Goal: Task Accomplishment & Management: Manage account settings

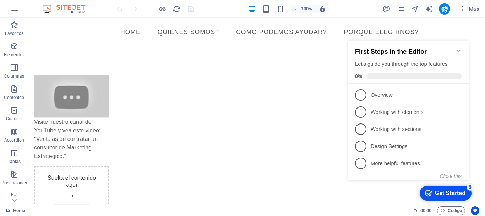
click at [459, 50] on icon "Minimize checklist" at bounding box center [458, 51] width 3 height 2
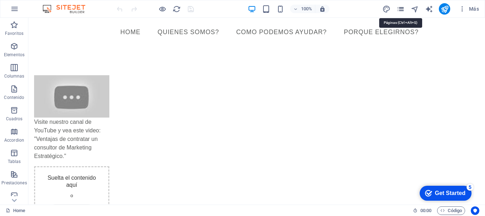
click at [399, 9] on icon "pages" at bounding box center [401, 9] width 8 height 8
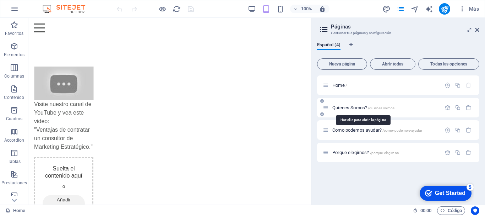
click at [363, 108] on span "Quienes Somos? /quienes-somos" at bounding box center [363, 107] width 62 height 5
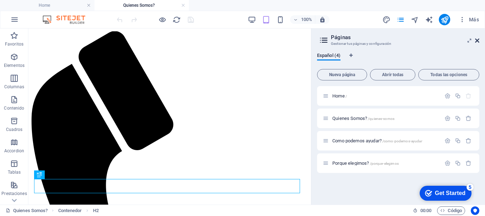
drag, startPoint x: 479, startPoint y: 40, endPoint x: 283, endPoint y: 83, distance: 200.3
click at [479, 40] on icon at bounding box center [477, 41] width 4 height 6
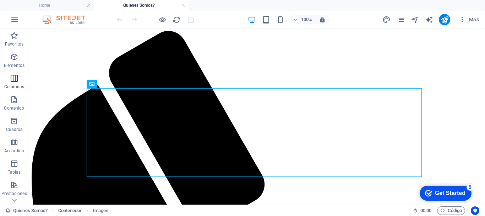
drag, startPoint x: 17, startPoint y: 81, endPoint x: 127, endPoint y: 107, distance: 113.4
click at [17, 81] on icon "button" at bounding box center [14, 78] width 9 height 9
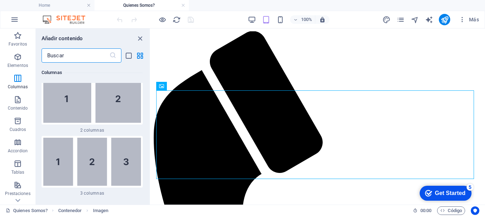
scroll to position [539, 0]
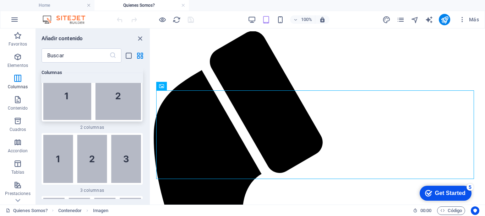
click at [116, 120] on div at bounding box center [92, 95] width 101 height 51
click at [151, 108] on div "Arrastra aquí para reemplazar el contenido existente. Si quieres crear un eleme…" at bounding box center [318, 116] width 334 height 176
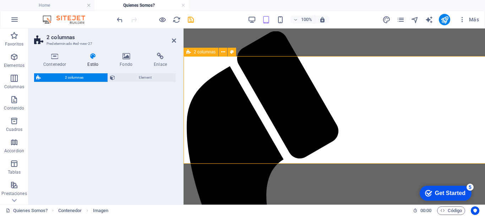
select select "rem"
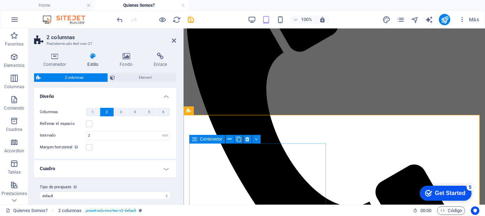
scroll to position [142, 0]
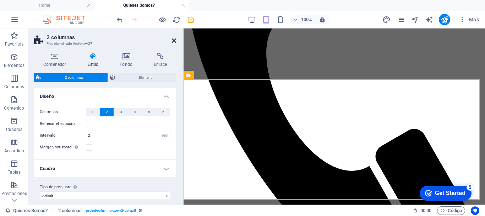
click at [174, 42] on icon at bounding box center [174, 41] width 4 height 6
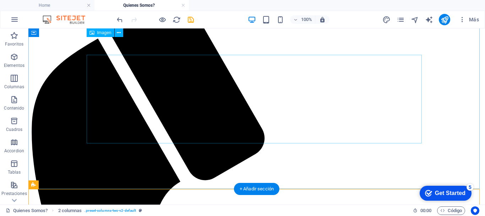
scroll to position [33, 0]
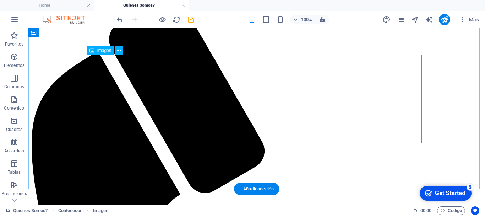
drag, startPoint x: 116, startPoint y: 82, endPoint x: 119, endPoint y: 87, distance: 5.9
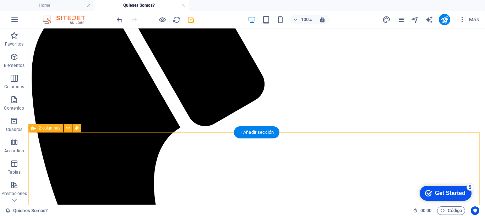
scroll to position [140, 0]
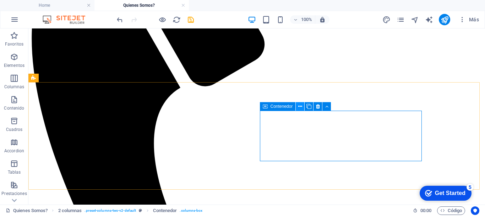
click at [299, 107] on icon at bounding box center [300, 106] width 4 height 7
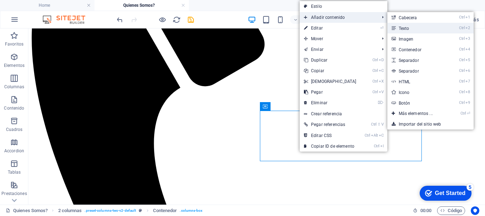
click at [397, 27] on link "Ctrl 2 Texto" at bounding box center [417, 28] width 60 height 11
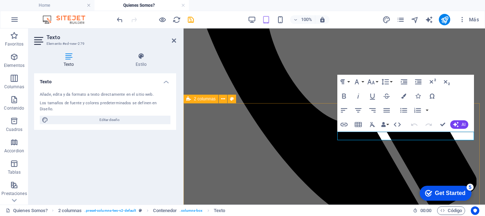
scroll to position [118, 0]
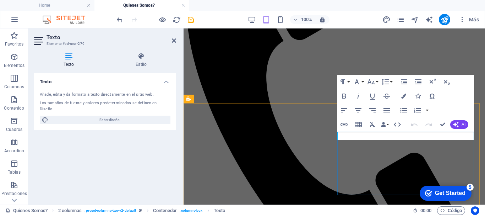
drag, startPoint x: 435, startPoint y: 135, endPoint x: 336, endPoint y: 136, distance: 99.4
click at [345, 96] on icon "button" at bounding box center [344, 95] width 4 height 5
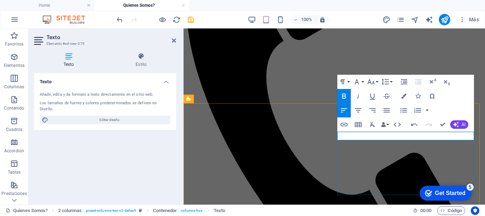
drag, startPoint x: 385, startPoint y: 135, endPoint x: 442, endPoint y: 136, distance: 56.5
click at [359, 95] on icon "button" at bounding box center [358, 96] width 9 height 9
click at [362, 81] on button "Font Family" at bounding box center [357, 82] width 13 height 14
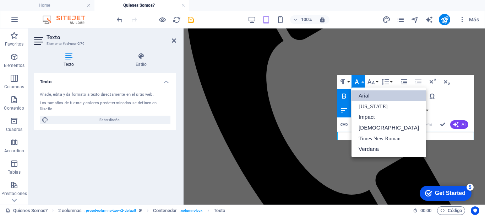
scroll to position [0, 0]
click at [362, 81] on button "Font Family" at bounding box center [357, 82] width 13 height 14
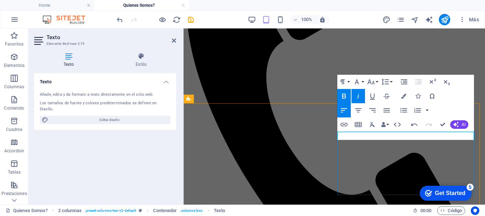
click at [372, 82] on icon "button" at bounding box center [371, 81] width 9 height 9
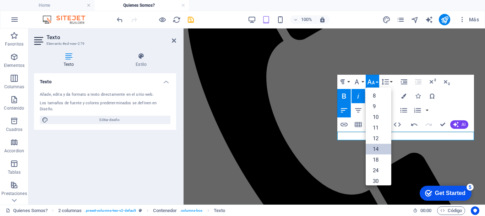
click at [378, 146] on link "14" at bounding box center [379, 148] width 26 height 11
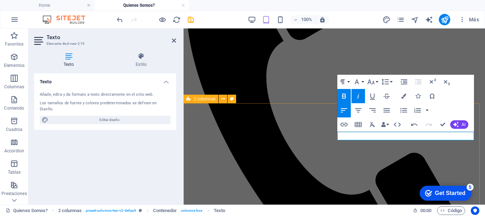
drag, startPoint x: 443, startPoint y: 136, endPoint x: 334, endPoint y: 138, distance: 109.0
click at [376, 82] on button "Font Size" at bounding box center [372, 82] width 13 height 14
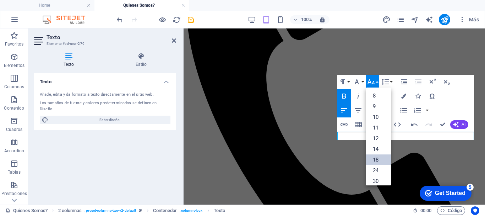
click at [383, 157] on link "18" at bounding box center [379, 159] width 26 height 11
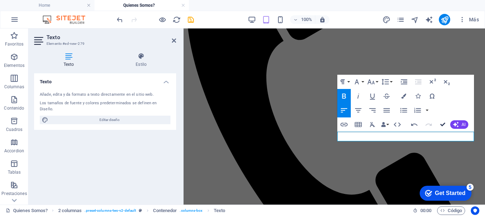
drag, startPoint x: 442, startPoint y: 125, endPoint x: 408, endPoint y: 133, distance: 35.2
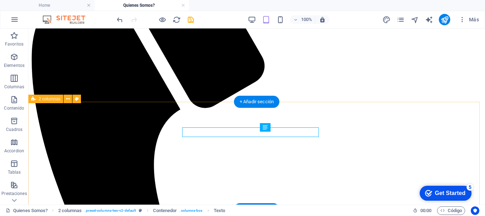
scroll to position [119, 0]
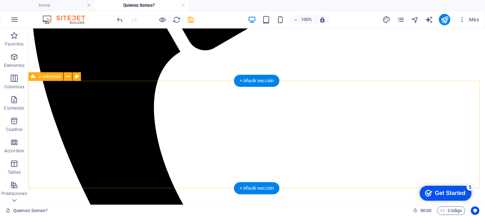
scroll to position [140, 0]
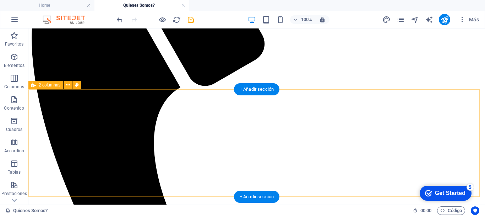
scroll to position [0, 0]
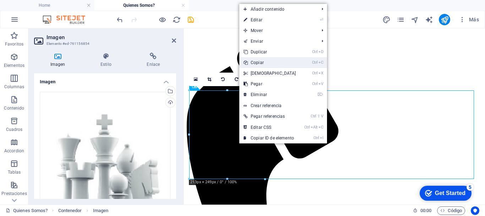
click at [265, 62] on link "Ctrl C Copiar" at bounding box center [269, 62] width 61 height 11
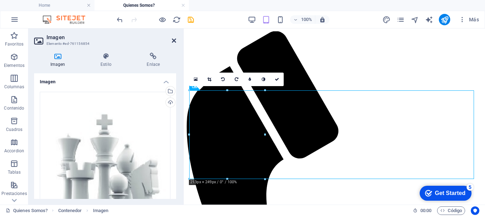
click at [173, 41] on icon at bounding box center [174, 41] width 4 height 6
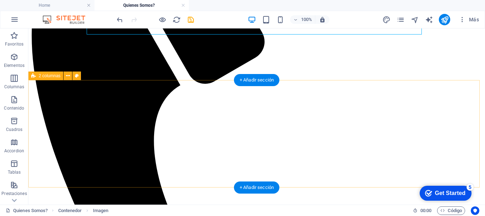
scroll to position [142, 0]
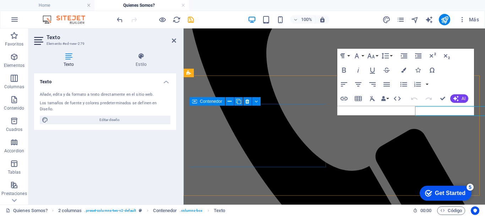
scroll to position [144, 0]
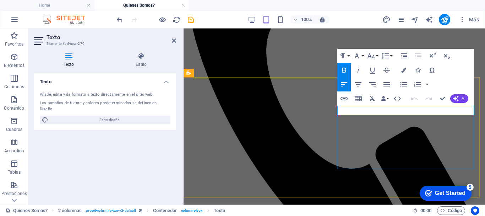
drag, startPoint x: 457, startPoint y: 110, endPoint x: 338, endPoint y: 114, distance: 119.0
click at [374, 56] on icon "button" at bounding box center [370, 55] width 7 height 5
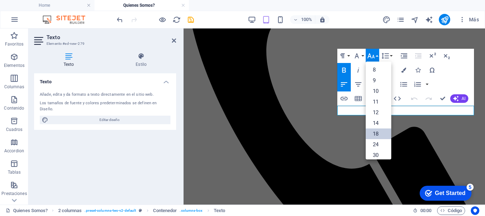
scroll to position [57, 0]
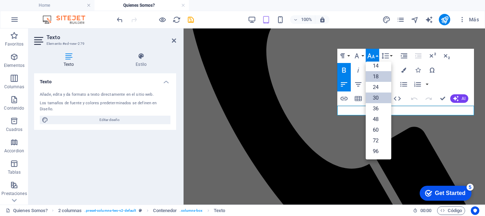
click at [377, 93] on link "30" at bounding box center [379, 97] width 26 height 11
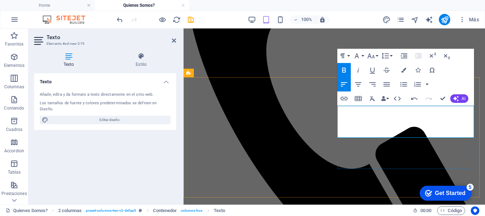
drag, startPoint x: 381, startPoint y: 129, endPoint x: 389, endPoint y: 133, distance: 9.5
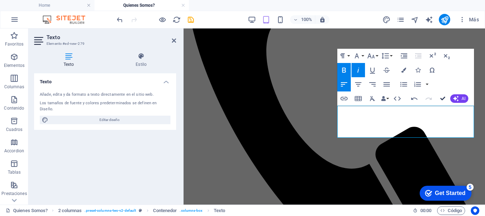
drag, startPoint x: 441, startPoint y: 97, endPoint x: 384, endPoint y: 78, distance: 60.2
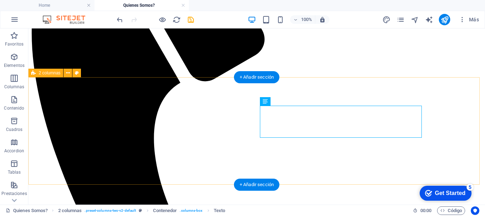
scroll to position [109, 0]
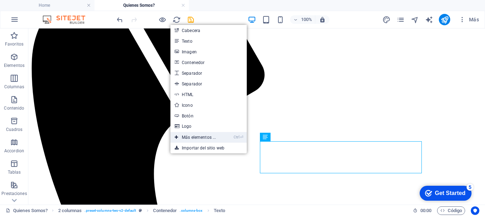
drag, startPoint x: 209, startPoint y: 138, endPoint x: 107, endPoint y: 93, distance: 111.0
click at [209, 138] on link "Ctrl ⏎ Más elementos ..." at bounding box center [195, 137] width 50 height 11
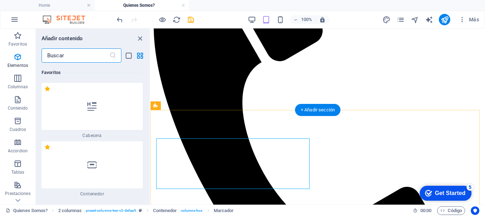
scroll to position [192, 0]
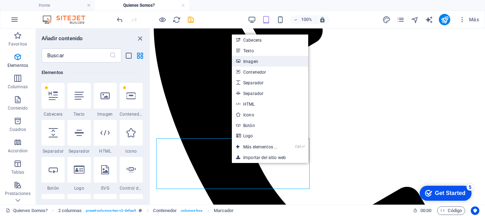
click at [263, 60] on link "Imagen" at bounding box center [270, 61] width 76 height 11
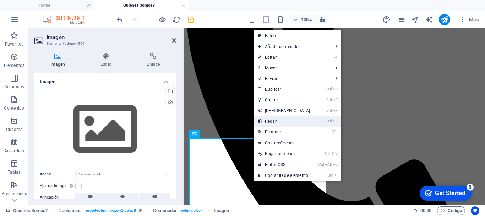
click at [274, 121] on link "Ctrl V Pegar" at bounding box center [284, 121] width 61 height 11
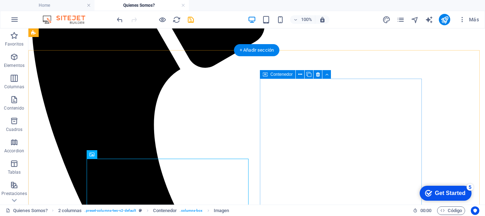
scroll to position [109, 0]
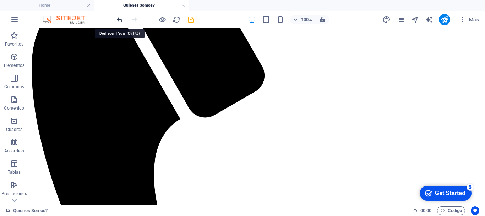
click at [118, 21] on icon "undo" at bounding box center [120, 20] width 8 height 8
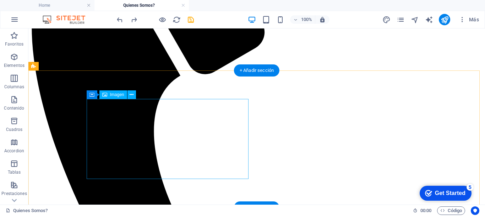
scroll to position [152, 0]
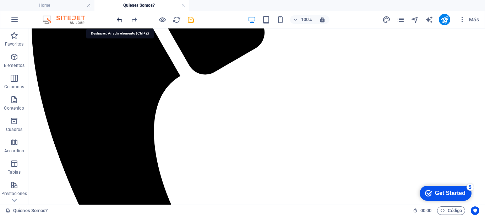
click at [121, 18] on icon "undo" at bounding box center [120, 20] width 8 height 8
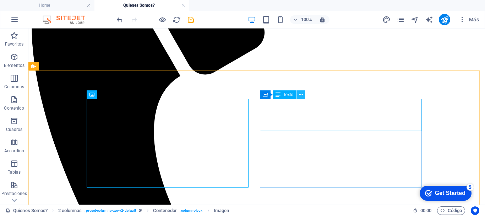
click at [302, 96] on icon at bounding box center [301, 94] width 4 height 7
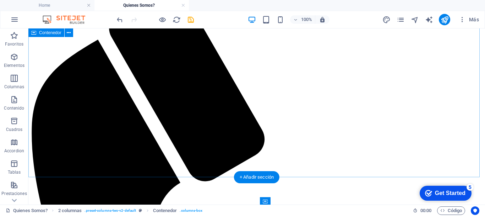
scroll to position [0, 0]
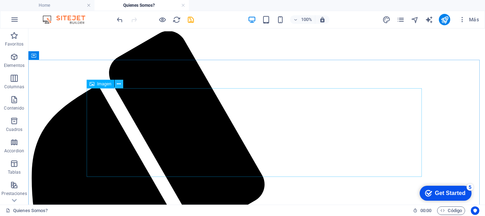
click at [117, 84] on icon at bounding box center [119, 83] width 4 height 7
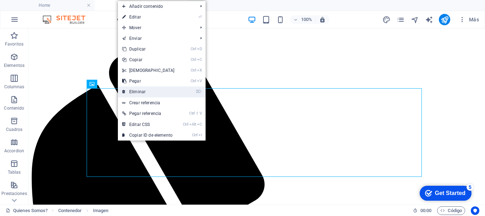
drag, startPoint x: 131, startPoint y: 91, endPoint x: 312, endPoint y: 99, distance: 181.6
click at [131, 91] on link "⌦ Eliminar" at bounding box center [148, 91] width 61 height 11
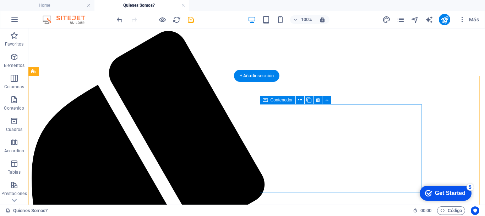
scroll to position [71, 0]
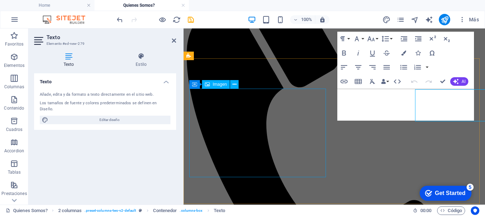
scroll to position [73, 0]
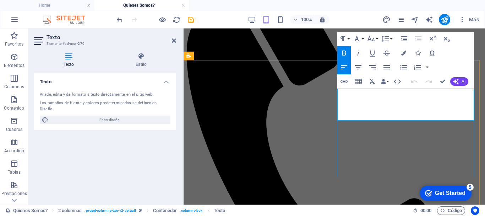
drag, startPoint x: 403, startPoint y: 112, endPoint x: 338, endPoint y: 103, distance: 64.9
click at [374, 40] on icon "button" at bounding box center [370, 38] width 7 height 5
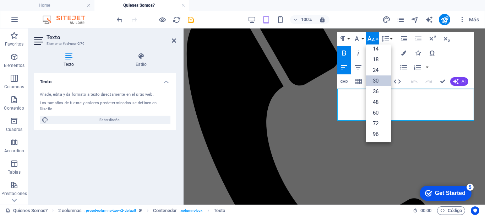
scroll to position [57, 0]
click at [380, 99] on link "48" at bounding box center [379, 102] width 26 height 11
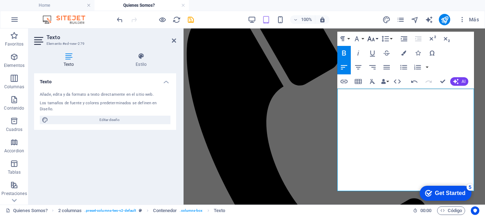
click at [375, 40] on icon "button" at bounding box center [371, 38] width 9 height 9
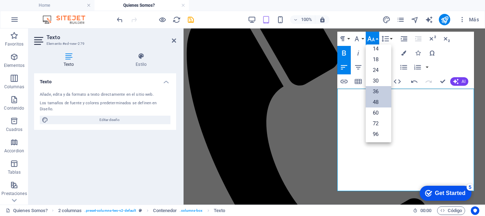
click at [377, 89] on link "36" at bounding box center [379, 91] width 26 height 11
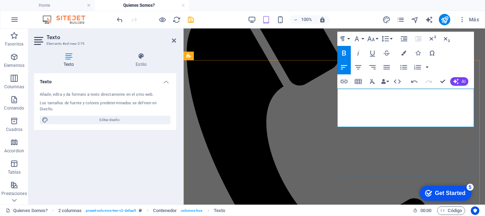
drag, startPoint x: 445, startPoint y: 100, endPoint x: 454, endPoint y: 109, distance: 12.8
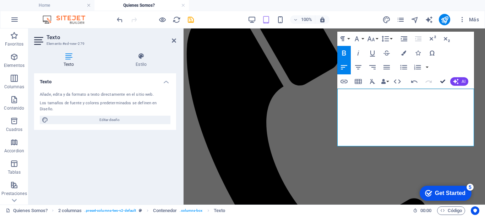
drag, startPoint x: 441, startPoint y: 81, endPoint x: 395, endPoint y: 140, distance: 75.4
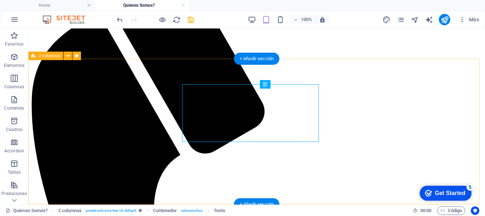
scroll to position [73, 0]
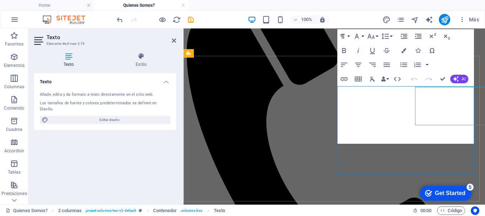
scroll to position [75, 0]
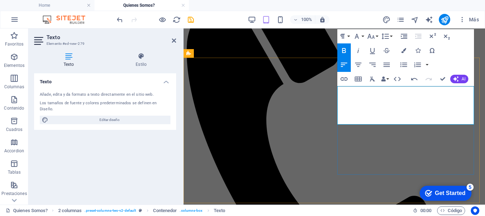
drag, startPoint x: 442, startPoint y: 80, endPoint x: 404, endPoint y: 121, distance: 56.3
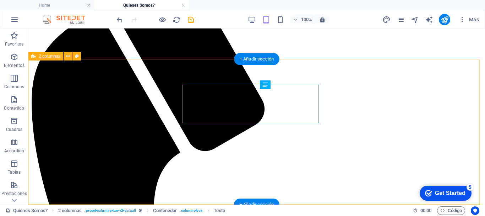
scroll to position [73, 0]
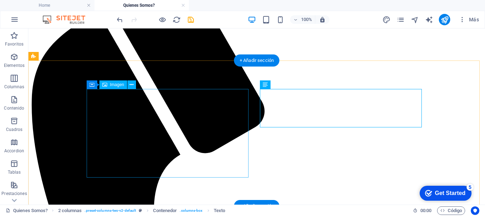
drag, startPoint x: 242, startPoint y: 173, endPoint x: 268, endPoint y: 170, distance: 26.0
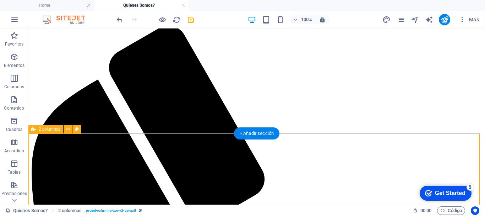
scroll to position [0, 0]
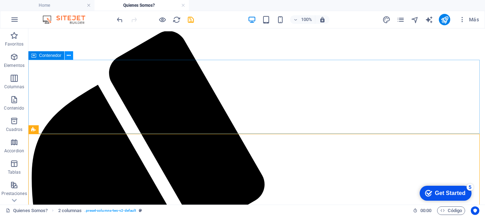
click at [69, 56] on icon at bounding box center [69, 55] width 4 height 7
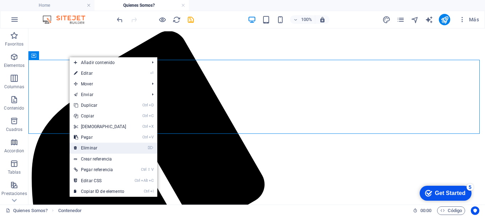
click at [89, 147] on link "⌦ Eliminar" at bounding box center [100, 147] width 61 height 11
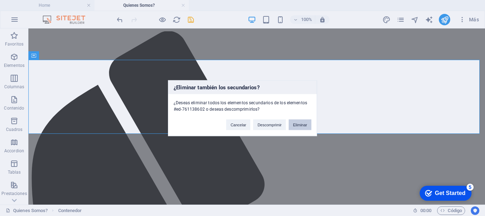
click at [299, 126] on button "Eliminar" at bounding box center [300, 124] width 23 height 11
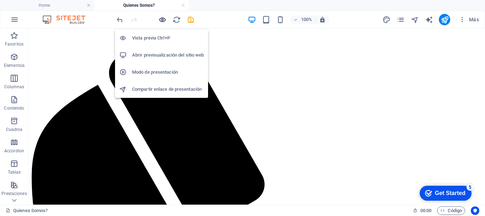
click at [161, 21] on icon "button" at bounding box center [162, 20] width 8 height 8
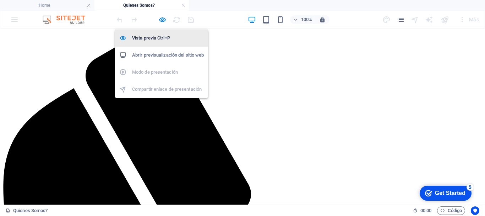
drag, startPoint x: 150, startPoint y: 40, endPoint x: 354, endPoint y: 59, distance: 205.4
click at [150, 40] on h6 "Vista previa Ctrl+P" at bounding box center [168, 38] width 72 height 9
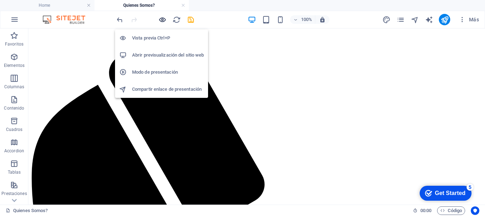
click at [161, 20] on icon "button" at bounding box center [162, 20] width 8 height 8
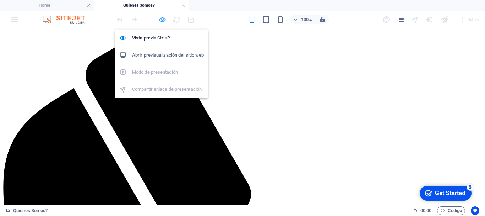
drag, startPoint x: 164, startPoint y: 18, endPoint x: 204, endPoint y: 65, distance: 62.2
click at [164, 18] on icon "button" at bounding box center [162, 20] width 8 height 8
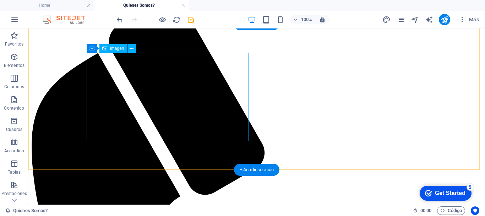
scroll to position [36, 0]
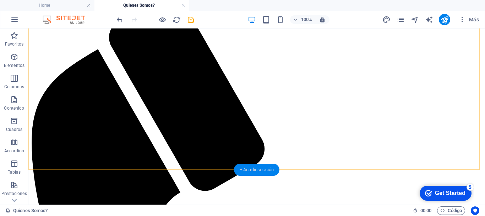
click at [263, 169] on div "+ Añadir sección" at bounding box center [256, 169] width 45 height 12
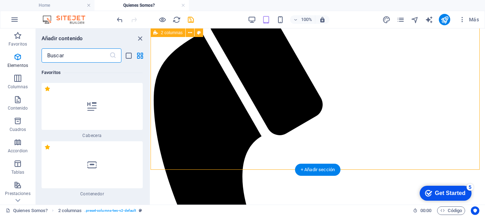
scroll to position [2466, 0]
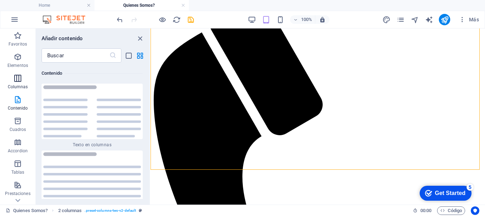
click at [17, 83] on span "Columnas" at bounding box center [18, 82] width 36 height 17
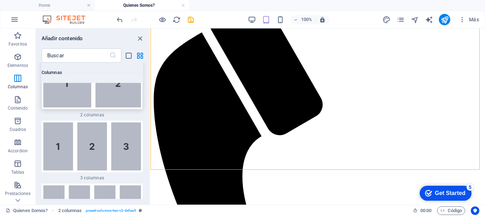
scroll to position [574, 0]
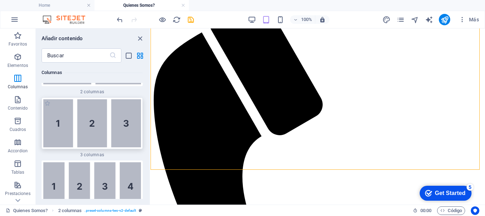
click at [107, 131] on img at bounding box center [92, 123] width 98 height 48
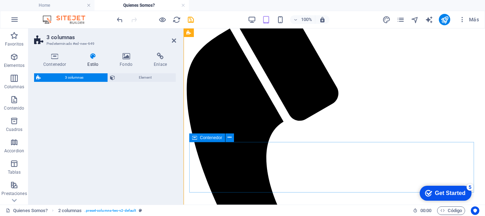
select select "rem"
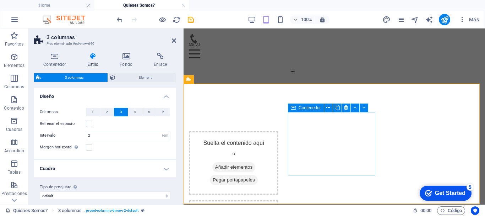
scroll to position [124, 0]
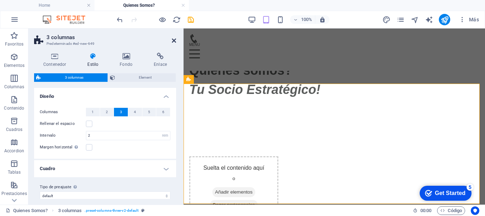
drag, startPoint x: 175, startPoint y: 41, endPoint x: 209, endPoint y: 42, distance: 34.5
click at [175, 41] on icon at bounding box center [174, 41] width 4 height 6
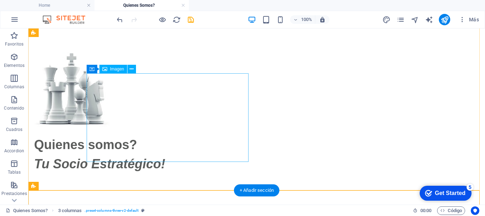
scroll to position [15, 0]
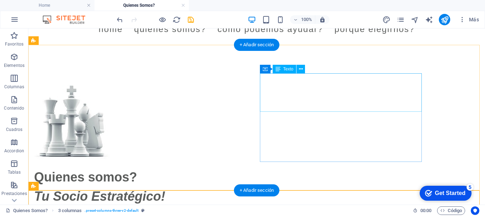
click at [196, 167] on div "Quienes somos? Tu Socio Estratégico!" at bounding box center [115, 186] width 162 height 38
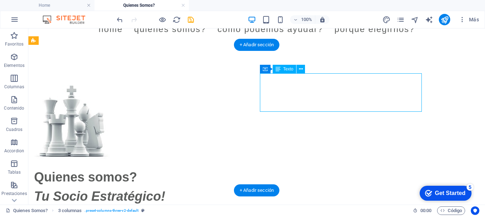
click at [196, 167] on div "Quienes somos? Tu Socio Estratégico!" at bounding box center [115, 186] width 162 height 38
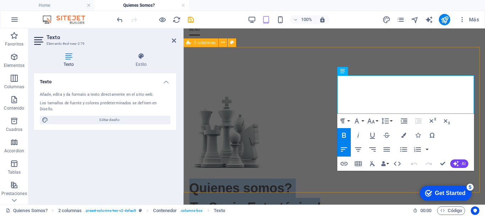
drag, startPoint x: 341, startPoint y: 85, endPoint x: 475, endPoint y: 104, distance: 135.6
click at [475, 104] on div "Quienes somos? Tu Socio Estratégico!" at bounding box center [334, 150] width 301 height 189
copy div "Quienes somos? Tu Socio Estratégico!"
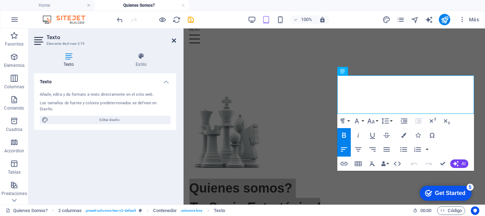
drag, startPoint x: 175, startPoint y: 41, endPoint x: 160, endPoint y: 28, distance: 20.1
click at [175, 41] on icon at bounding box center [174, 41] width 4 height 6
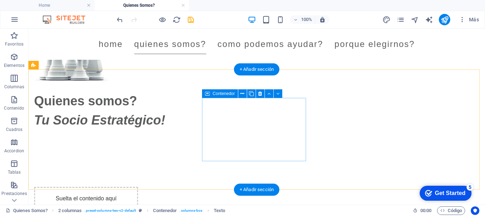
scroll to position [157, 0]
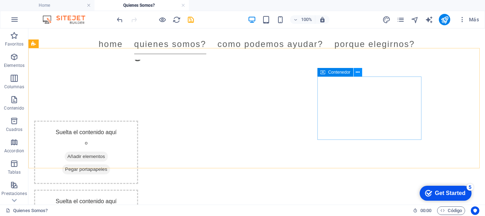
click at [356, 75] on icon at bounding box center [358, 72] width 4 height 7
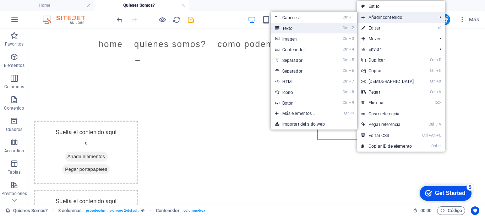
click at [303, 26] on link "Ctrl 2 Texto" at bounding box center [301, 28] width 60 height 11
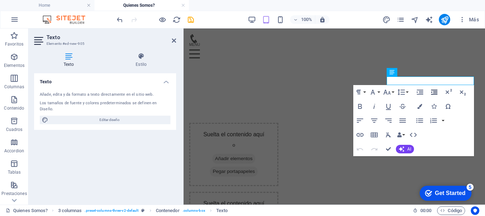
scroll to position [159, 0]
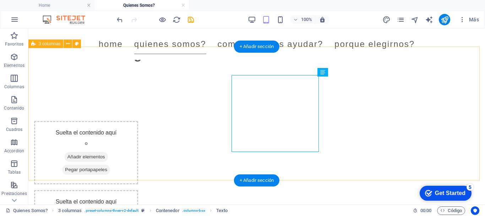
scroll to position [157, 0]
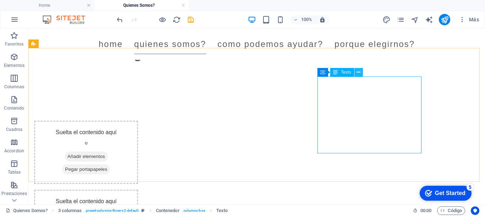
click at [359, 73] on icon at bounding box center [358, 72] width 4 height 7
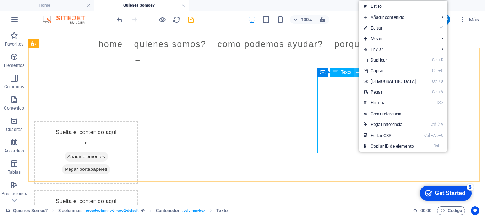
click at [358, 73] on icon at bounding box center [358, 72] width 4 height 7
click at [344, 73] on span "Texto" at bounding box center [346, 72] width 10 height 4
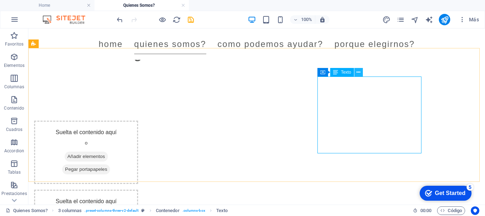
click at [358, 72] on icon at bounding box center [358, 72] width 4 height 7
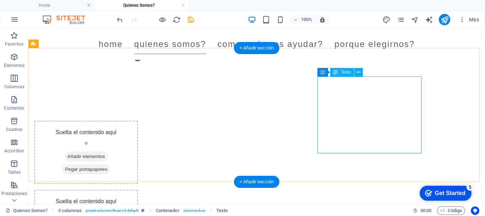
drag, startPoint x: 337, startPoint y: 102, endPoint x: 182, endPoint y: 102, distance: 154.4
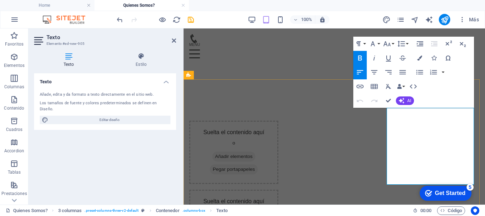
scroll to position [124, 0]
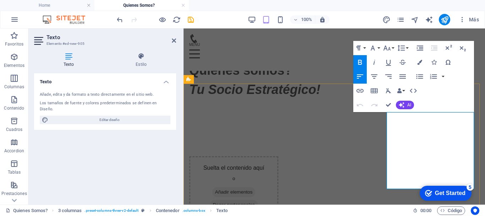
drag, startPoint x: 461, startPoint y: 176, endPoint x: 389, endPoint y: 124, distance: 89.2
click at [388, 48] on icon "button" at bounding box center [387, 48] width 9 height 9
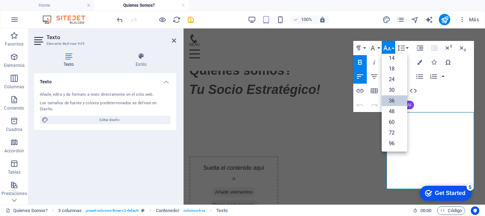
scroll to position [57, 0]
click at [396, 89] on link "30" at bounding box center [395, 90] width 26 height 11
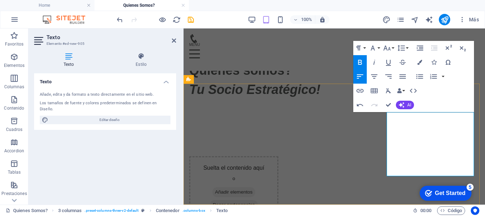
drag, startPoint x: 390, startPoint y: 106, endPoint x: 358, endPoint y: 145, distance: 50.0
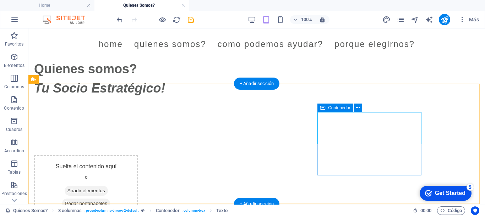
scroll to position [121, 0]
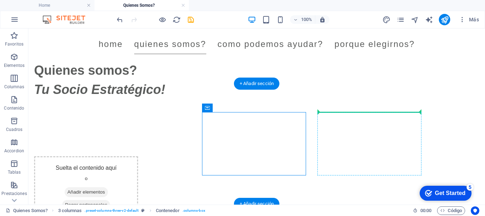
drag, startPoint x: 261, startPoint y: 136, endPoint x: 398, endPoint y: 119, distance: 138.1
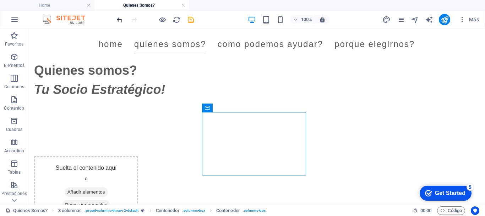
click at [118, 20] on icon "undo" at bounding box center [120, 20] width 8 height 8
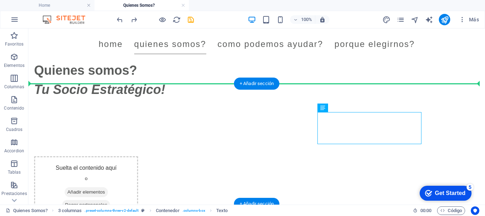
drag, startPoint x: 370, startPoint y: 137, endPoint x: 197, endPoint y: 112, distance: 174.4
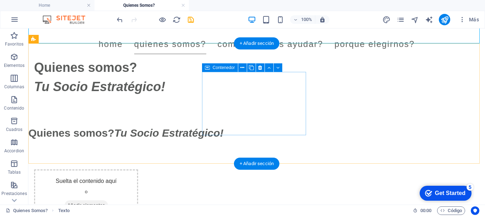
scroll to position [192, 0]
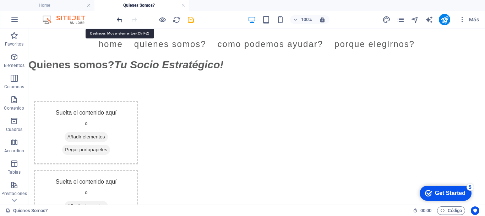
click at [116, 18] on icon "undo" at bounding box center [120, 20] width 8 height 8
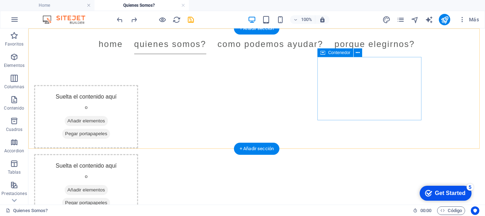
scroll to position [176, 0]
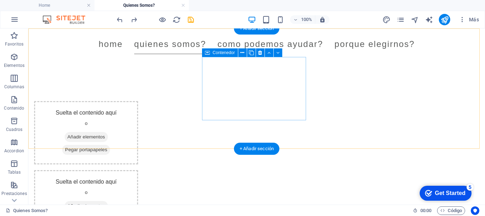
click at [138, 170] on div "Suelta el contenido aquí o Añadir elementos Pegar portapapeles" at bounding box center [86, 201] width 104 height 63
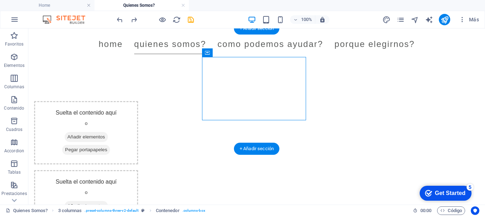
drag, startPoint x: 247, startPoint y: 82, endPoint x: 430, endPoint y: 65, distance: 184.4
drag, startPoint x: 243, startPoint y: 82, endPoint x: 436, endPoint y: 69, distance: 192.9
click at [138, 170] on div "Suelta el contenido aquí o Añadir elementos Pegar portapapeles" at bounding box center [86, 201] width 104 height 63
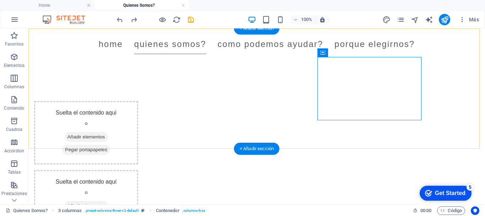
click at [315, 127] on div "Suelta el contenido aquí o Añadir elementos Pegar portapapeles Suelta el conten…" at bounding box center [256, 185] width 457 height 227
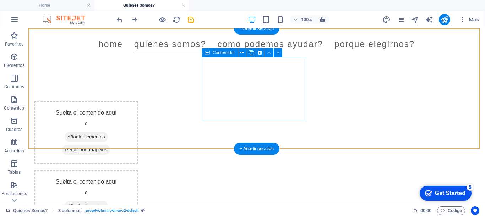
click at [138, 170] on div "Suelta el contenido aquí o Añadir elementos Pegar portapapeles" at bounding box center [86, 201] width 104 height 63
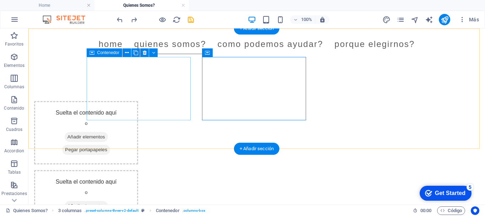
click at [138, 104] on div "Suelta el contenido aquí o Añadir elementos Pegar portapapeles" at bounding box center [86, 132] width 104 height 63
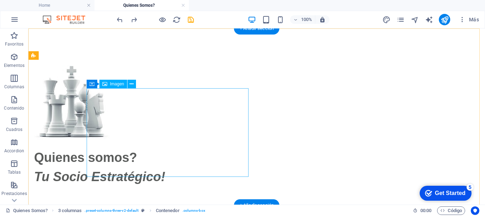
scroll to position [0, 0]
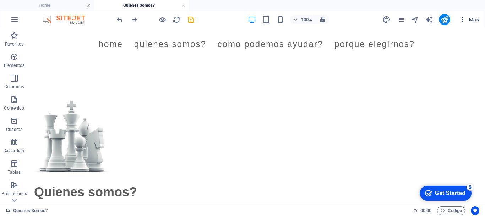
click at [462, 21] on icon "button" at bounding box center [462, 19] width 7 height 7
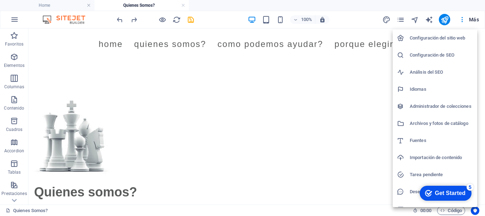
click at [399, 23] on div at bounding box center [242, 108] width 485 height 216
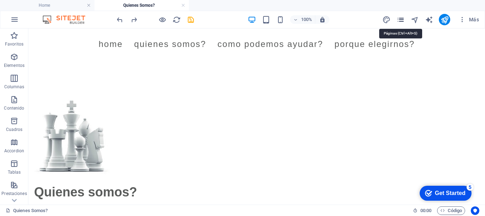
click at [399, 22] on icon "pages" at bounding box center [401, 20] width 8 height 8
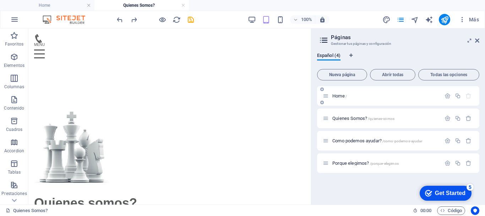
click at [336, 95] on span "Home /" at bounding box center [339, 95] width 15 height 5
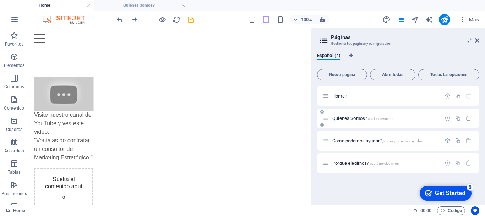
click at [352, 117] on span "Quienes Somos? /quienes-somos" at bounding box center [363, 117] width 62 height 5
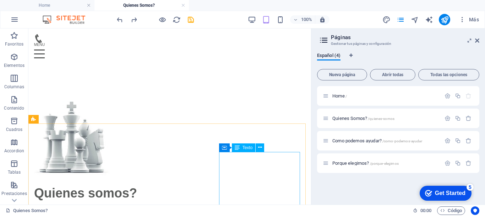
scroll to position [107, 0]
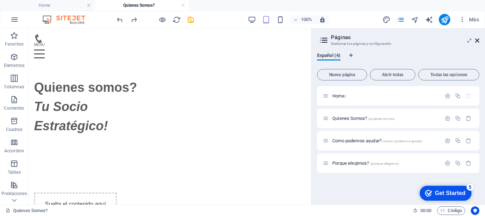
drag, startPoint x: 477, startPoint y: 42, endPoint x: 317, endPoint y: 87, distance: 165.9
click at [477, 42] on icon at bounding box center [477, 41] width 4 height 6
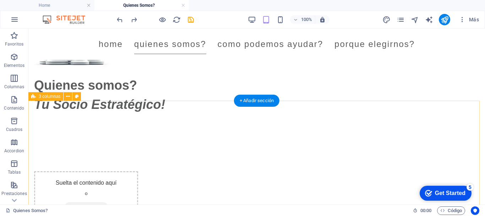
scroll to position [104, 0]
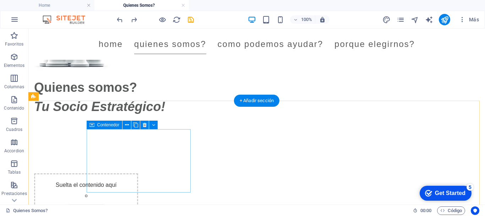
click at [108, 204] on span "Añadir elementos" at bounding box center [86, 209] width 43 height 10
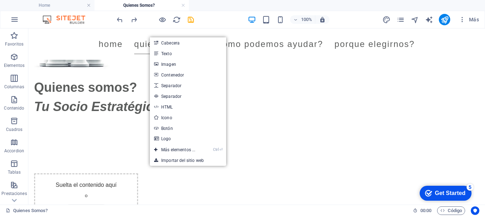
click at [221, 205] on div "Quienes Somos? 00 : 00 Código" at bounding box center [242, 209] width 485 height 11
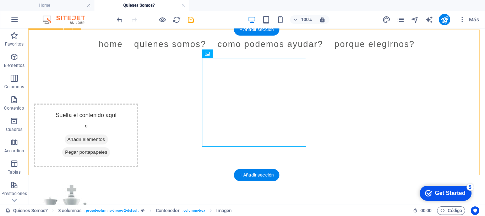
scroll to position [175, 0]
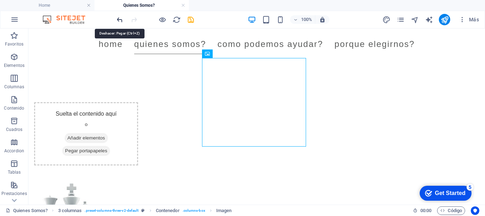
click at [121, 22] on icon "undo" at bounding box center [120, 20] width 8 height 8
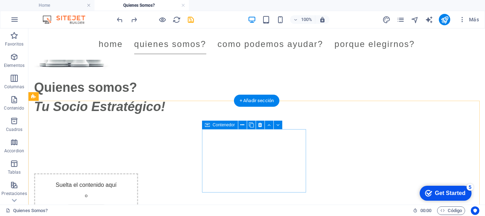
scroll to position [140, 0]
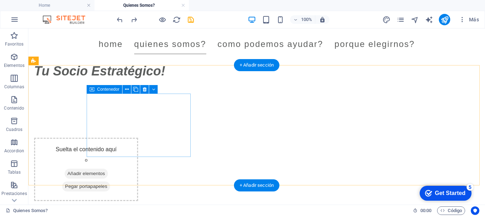
click at [110, 181] on span "Pegar portapapeles" at bounding box center [86, 186] width 48 height 10
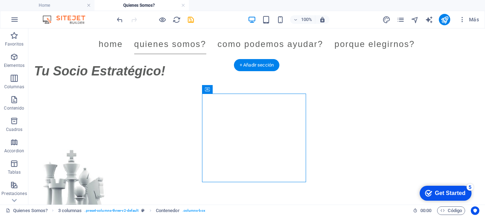
drag, startPoint x: 252, startPoint y: 118, endPoint x: 435, endPoint y: 100, distance: 183.8
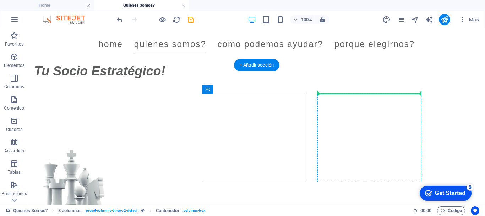
drag, startPoint x: 256, startPoint y: 119, endPoint x: 381, endPoint y: 100, distance: 126.1
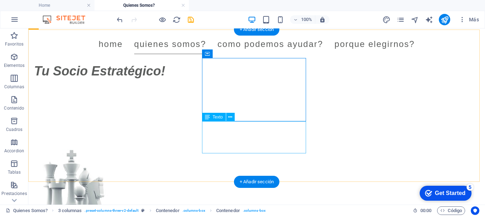
scroll to position [175, 0]
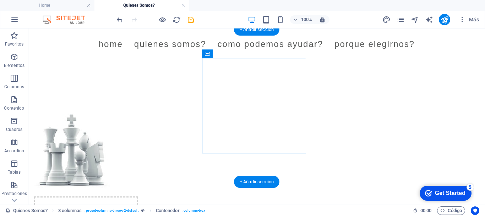
drag, startPoint x: 240, startPoint y: 82, endPoint x: 388, endPoint y: 77, distance: 148.5
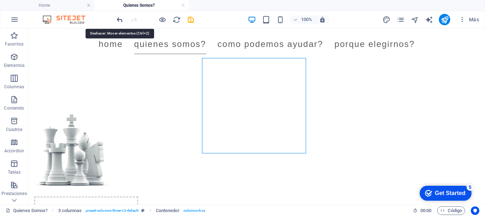
click at [120, 22] on icon "undo" at bounding box center [120, 20] width 8 height 8
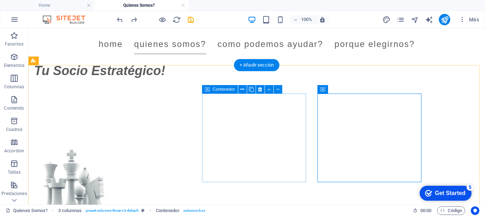
scroll to position [140, 0]
click at [243, 90] on icon at bounding box center [242, 89] width 4 height 7
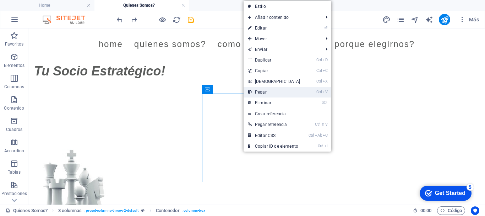
drag, startPoint x: 262, startPoint y: 92, endPoint x: 245, endPoint y: 64, distance: 32.6
click at [262, 92] on link "Ctrl V Pegar" at bounding box center [274, 92] width 61 height 11
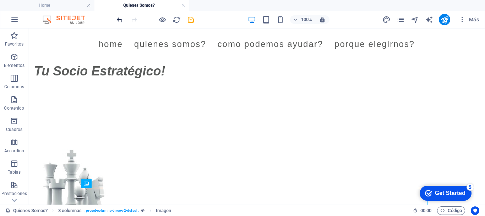
click at [119, 19] on icon "undo" at bounding box center [120, 20] width 8 height 8
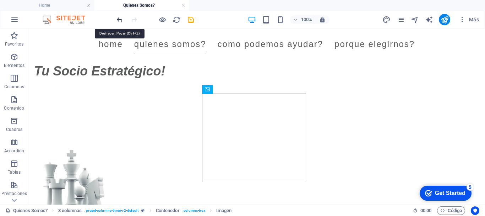
drag, startPoint x: 120, startPoint y: 22, endPoint x: 159, endPoint y: 85, distance: 74.0
click at [120, 22] on icon "undo" at bounding box center [120, 20] width 8 height 8
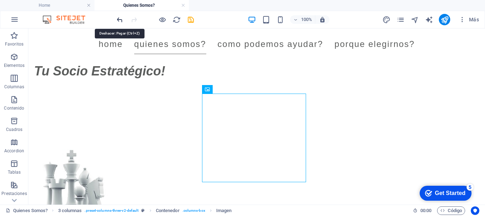
drag, startPoint x: 119, startPoint y: 21, endPoint x: 107, endPoint y: 17, distance: 12.3
click at [119, 21] on icon "undo" at bounding box center [120, 20] width 8 height 8
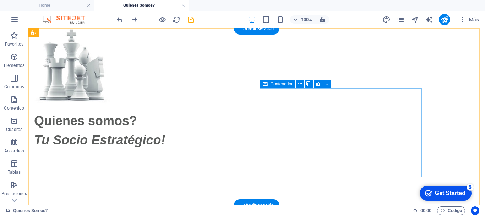
scroll to position [0, 0]
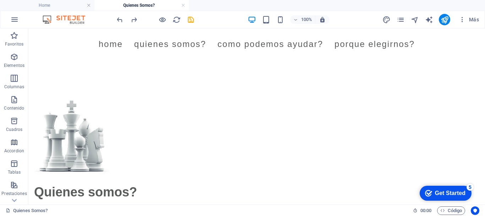
drag, startPoint x: 402, startPoint y: 20, endPoint x: 398, endPoint y: 25, distance: 6.2
click at [401, 20] on icon "pages" at bounding box center [401, 20] width 8 height 8
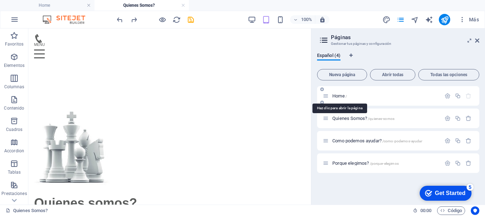
click at [337, 96] on span "Home /" at bounding box center [339, 95] width 15 height 5
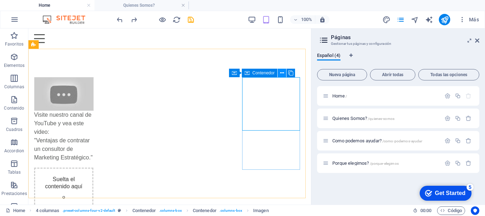
click at [283, 72] on icon at bounding box center [282, 72] width 4 height 7
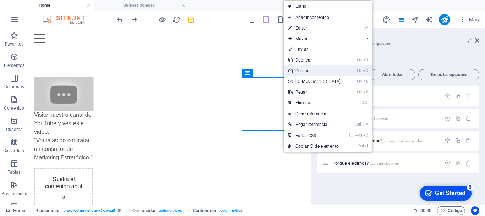
click at [305, 69] on link "Ctrl C Copiar" at bounding box center [314, 70] width 61 height 11
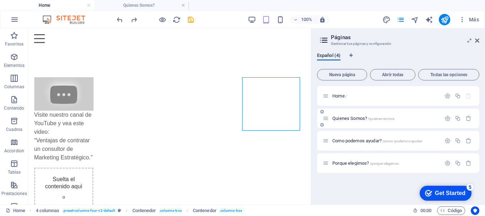
drag, startPoint x: 348, startPoint y: 117, endPoint x: 246, endPoint y: 82, distance: 108.2
click at [348, 117] on span "Quienes Somos? /quienes-somos" at bounding box center [363, 117] width 62 height 5
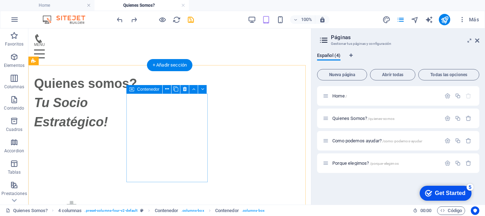
scroll to position [142, 0]
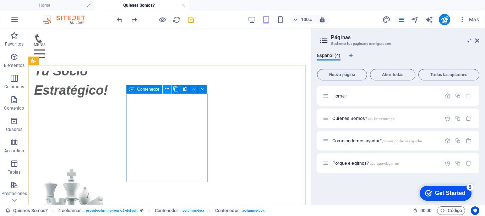
click at [169, 90] on icon at bounding box center [167, 88] width 4 height 7
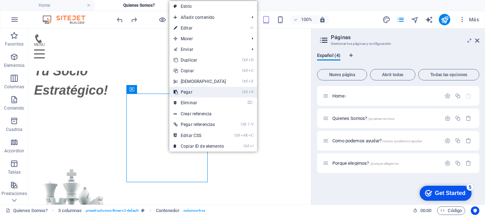
click at [181, 93] on link "Ctrl V Pegar" at bounding box center [199, 92] width 61 height 11
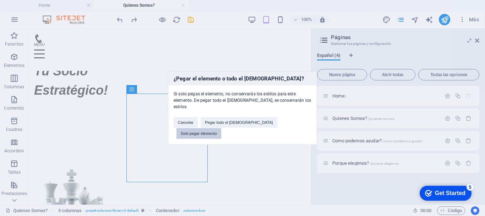
drag, startPoint x: 283, startPoint y: 125, endPoint x: 277, endPoint y: 104, distance: 21.3
click at [221, 128] on button "Solo pegar elemento" at bounding box center [198, 133] width 45 height 11
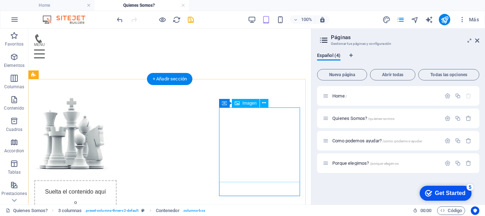
scroll to position [107, 0]
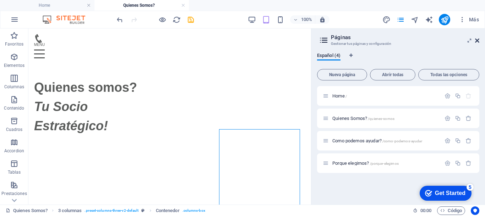
click at [475, 41] on icon at bounding box center [477, 41] width 4 height 6
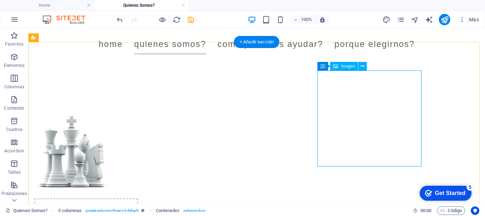
scroll to position [175, 0]
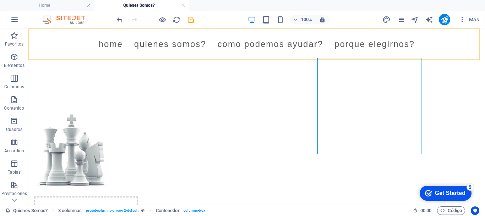
click at [242, 55] on div "Menú Home Quienes Somos? Como podemos ayudar? Porque elegirnos?" at bounding box center [256, 43] width 457 height 31
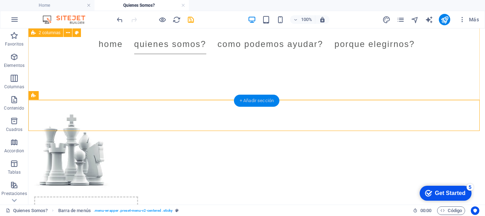
scroll to position [104, 0]
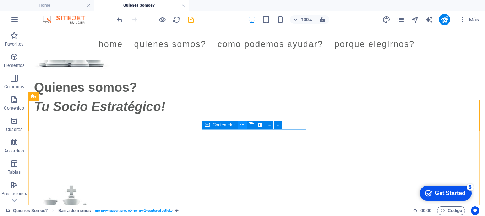
click at [243, 126] on icon at bounding box center [242, 124] width 4 height 7
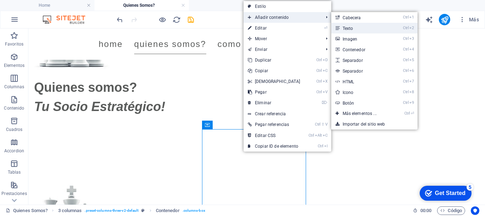
click at [344, 27] on link "Ctrl 2 Texto" at bounding box center [361, 28] width 60 height 11
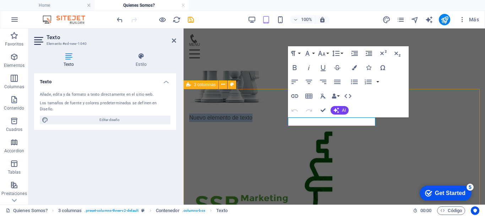
scroll to position [118, 0]
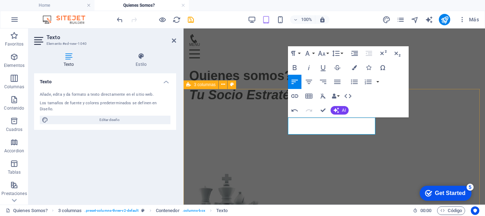
drag, startPoint x: 320, startPoint y: 128, endPoint x: 287, endPoint y: 123, distance: 33.4
click at [326, 54] on icon "button" at bounding box center [321, 53] width 9 height 9
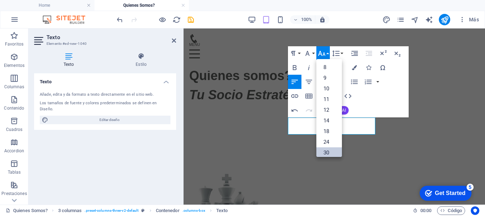
click at [331, 148] on link "30" at bounding box center [329, 152] width 26 height 11
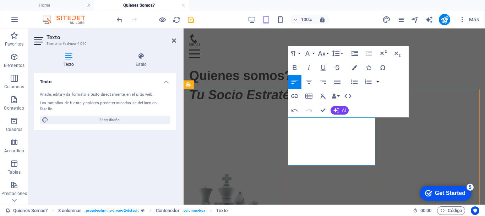
drag, startPoint x: 290, startPoint y: 141, endPoint x: 343, endPoint y: 158, distance: 56.0
click at [310, 68] on icon "button" at bounding box center [309, 67] width 9 height 9
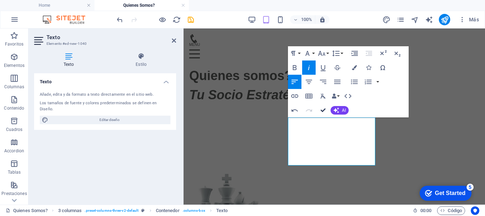
drag, startPoint x: 324, startPoint y: 111, endPoint x: 339, endPoint y: 122, distance: 19.2
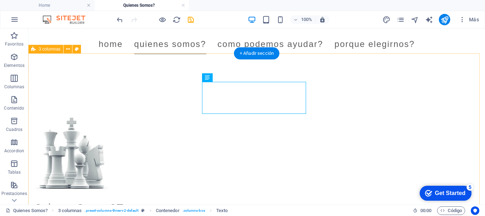
scroll to position [152, 0]
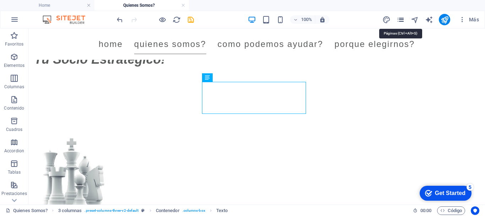
click at [397, 19] on icon "pages" at bounding box center [401, 20] width 8 height 8
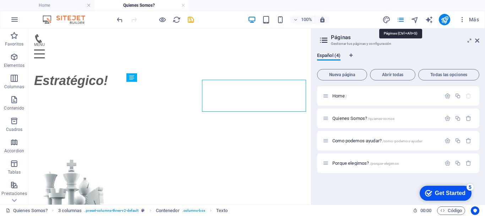
scroll to position [154, 0]
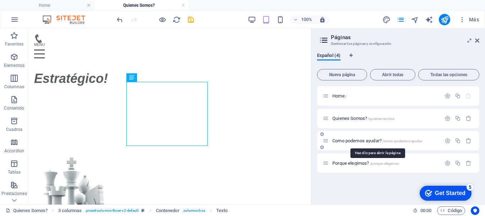
click at [348, 140] on span "Como podemos ayudar? /como-podemos-ayudar" at bounding box center [377, 140] width 90 height 5
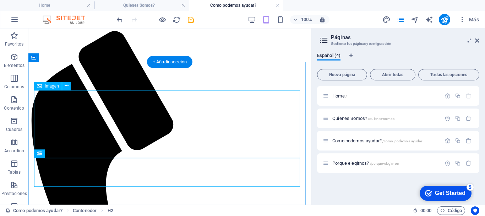
scroll to position [0, 0]
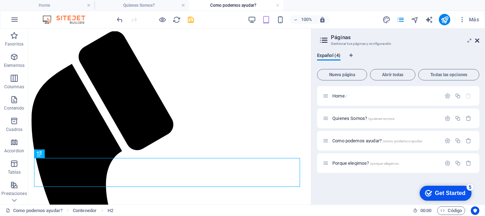
click at [476, 41] on icon at bounding box center [477, 41] width 4 height 6
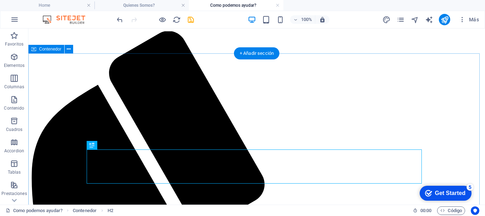
scroll to position [71, 0]
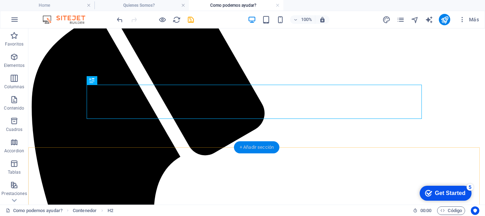
click at [250, 147] on div "+ Añadir sección" at bounding box center [256, 147] width 45 height 12
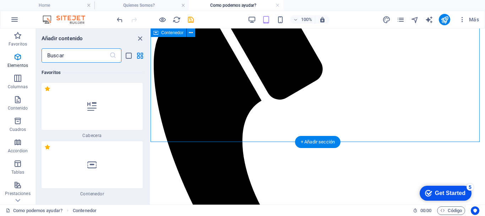
scroll to position [2466, 0]
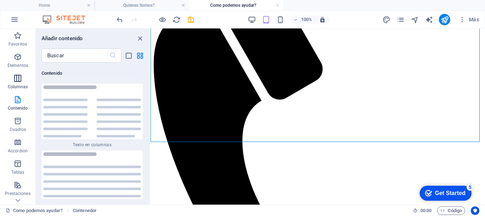
click at [18, 82] on span "Columnas" at bounding box center [18, 82] width 36 height 17
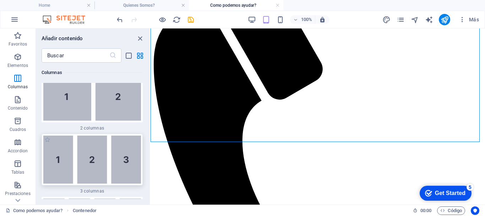
scroll to position [539, 0]
drag, startPoint x: 105, startPoint y: 161, endPoint x: 175, endPoint y: 108, distance: 87.7
click at [105, 161] on img at bounding box center [92, 159] width 98 height 48
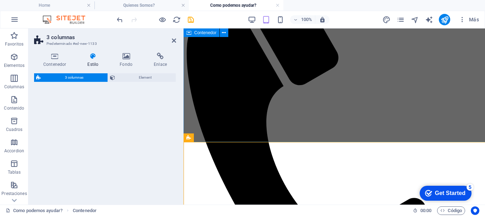
select select "rem"
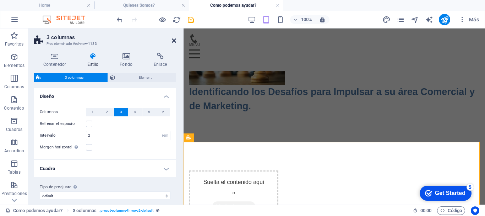
drag, startPoint x: 175, startPoint y: 40, endPoint x: 183, endPoint y: 57, distance: 18.3
click at [175, 40] on icon at bounding box center [174, 41] width 4 height 6
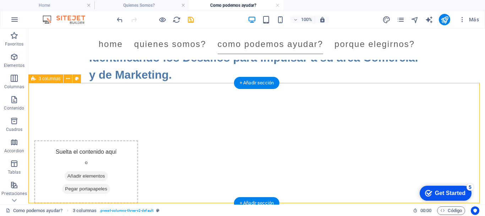
scroll to position [142, 0]
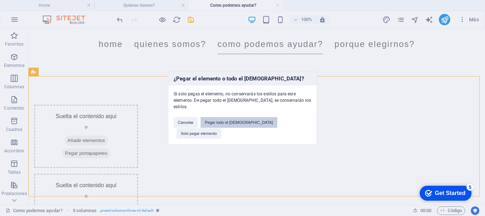
drag, startPoint x: 241, startPoint y: 124, endPoint x: 259, endPoint y: 101, distance: 29.2
click at [241, 124] on button "Pegar todo el [DEMOGRAPHIC_DATA]" at bounding box center [239, 122] width 77 height 11
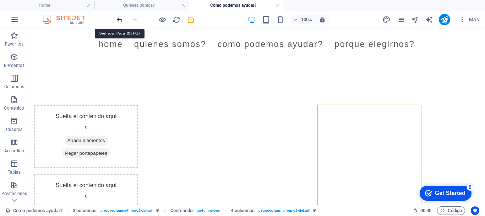
click at [121, 20] on icon "undo" at bounding box center [120, 20] width 8 height 8
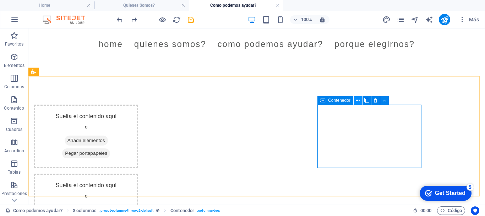
click at [356, 102] on icon at bounding box center [358, 100] width 4 height 7
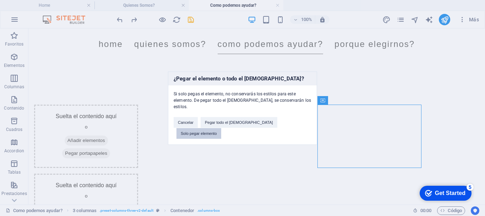
click at [221, 128] on button "Solo pegar elemento" at bounding box center [198, 133] width 45 height 11
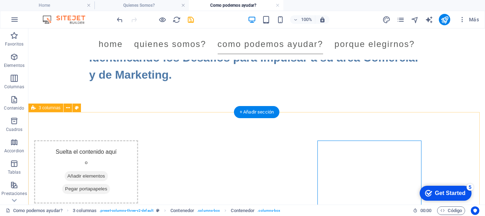
scroll to position [36, 0]
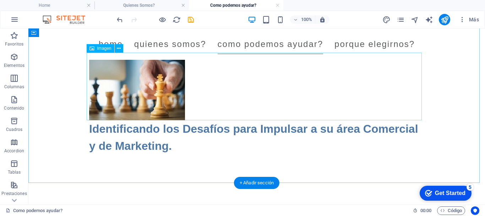
click at [147, 100] on figure at bounding box center [256, 86] width 335 height 67
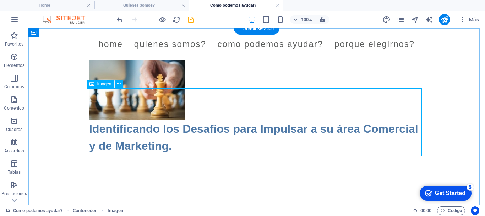
scroll to position [0, 0]
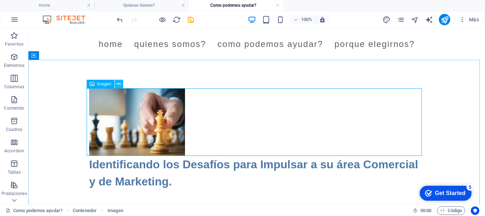
click at [116, 85] on button at bounding box center [119, 84] width 9 height 9
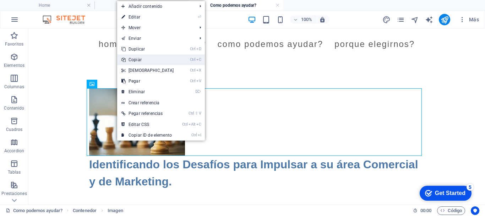
click at [138, 60] on link "Ctrl C Copiar" at bounding box center [147, 59] width 61 height 11
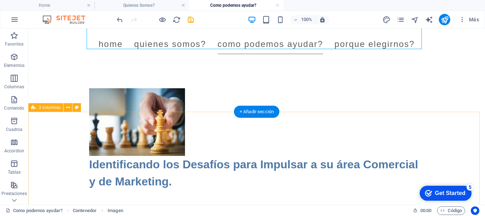
scroll to position [107, 0]
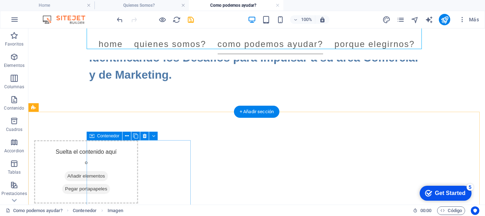
click at [110, 186] on span "Pegar portapapeles" at bounding box center [86, 189] width 48 height 10
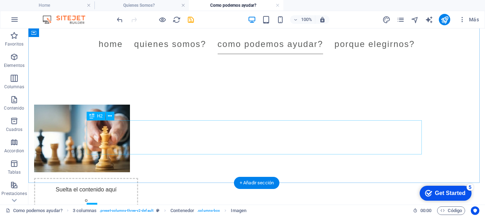
scroll to position [36, 0]
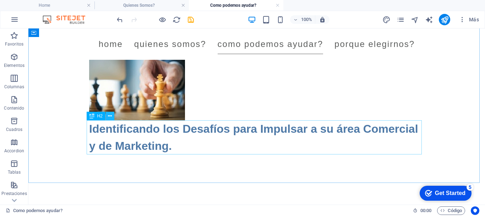
click at [109, 117] on icon at bounding box center [110, 115] width 4 height 7
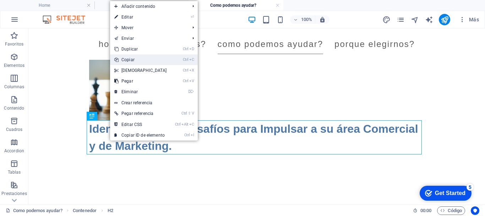
click at [133, 59] on link "Ctrl C Copiar" at bounding box center [140, 59] width 61 height 11
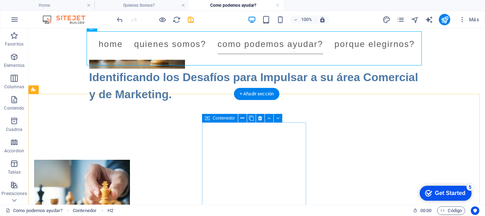
scroll to position [142, 0]
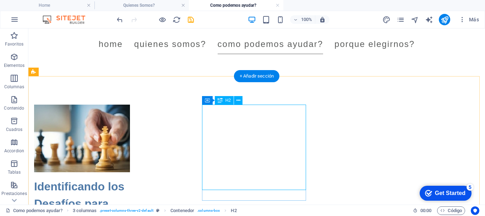
click at [138, 182] on div "Identificando los Desafíos para Impulsar a su área Comercial y de Marketing." at bounding box center [86, 220] width 104 height 85
click at [138, 183] on div "Identificando los Desafíos para Impulsar a su área Comercial y de Marketing." at bounding box center [86, 220] width 104 height 85
click at [138, 178] on div "Identificando los Desafíos para Impulsar a su área Comercial y de Marketing." at bounding box center [86, 220] width 104 height 85
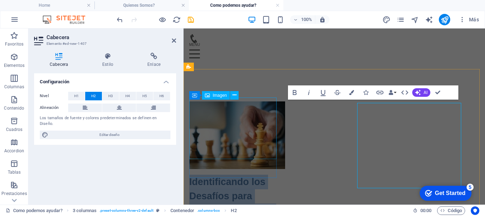
scroll to position [144, 0]
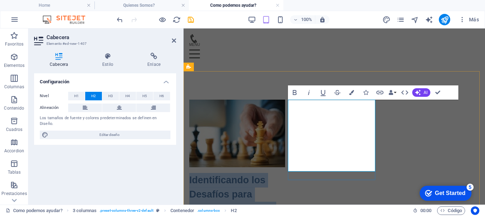
click at [278, 173] on h2 "Identificando los Desafíos para Impulsar a su área Comercial y de Marketing." at bounding box center [233, 209] width 89 height 72
drag, startPoint x: 335, startPoint y: 164, endPoint x: 283, endPoint y: 110, distance: 75.1
click at [408, 91] on icon "button" at bounding box center [404, 92] width 9 height 9
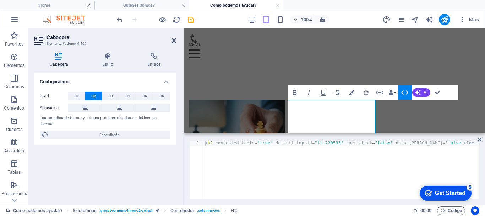
click at [402, 94] on icon "button" at bounding box center [404, 92] width 9 height 9
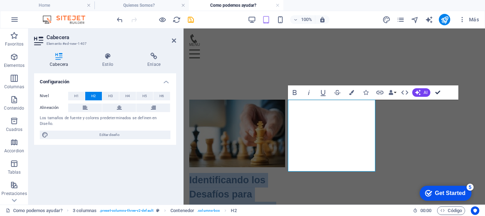
drag, startPoint x: 436, startPoint y: 93, endPoint x: 355, endPoint y: 111, distance: 82.8
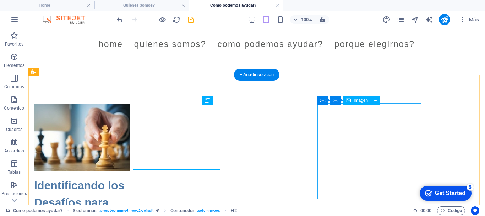
scroll to position [142, 0]
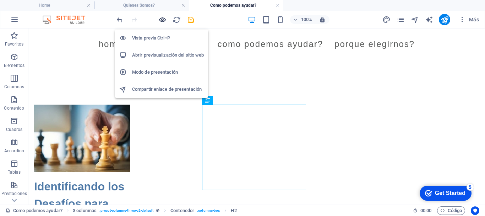
click at [163, 21] on icon "button" at bounding box center [162, 20] width 8 height 8
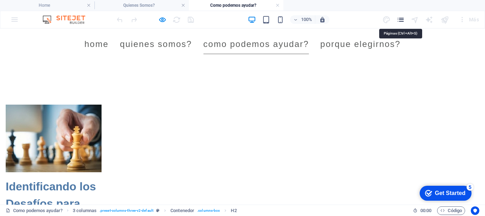
click at [402, 18] on icon "pages" at bounding box center [401, 20] width 8 height 8
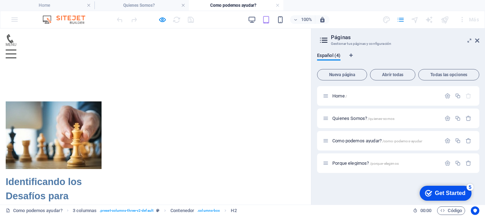
scroll to position [144, 0]
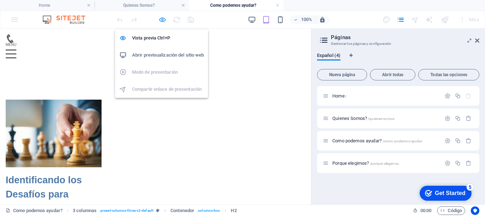
click at [162, 20] on icon "button" at bounding box center [162, 20] width 8 height 8
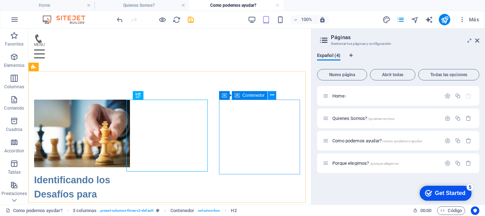
click at [271, 96] on icon at bounding box center [272, 94] width 4 height 7
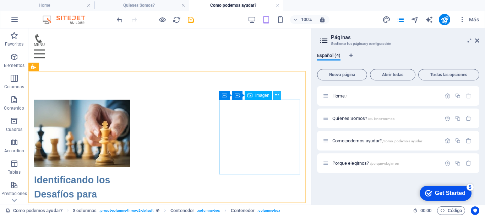
click at [274, 95] on button at bounding box center [277, 95] width 9 height 9
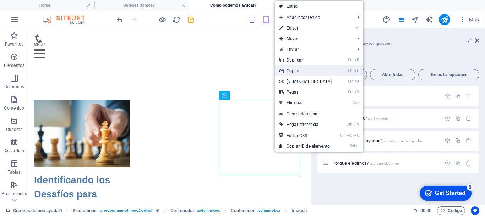
drag, startPoint x: 291, startPoint y: 72, endPoint x: 264, endPoint y: 44, distance: 39.4
click at [291, 72] on link "Ctrl C Copiar" at bounding box center [305, 70] width 61 height 11
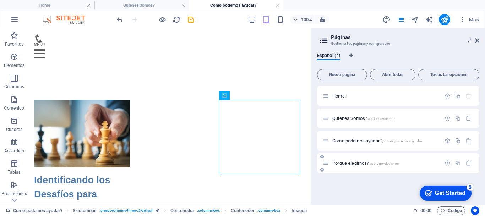
click at [345, 162] on span "Porque elegirnos? /porque-elegirnos" at bounding box center [365, 162] width 66 height 5
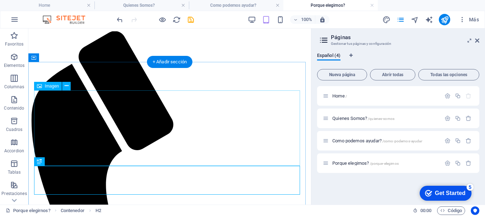
scroll to position [0, 0]
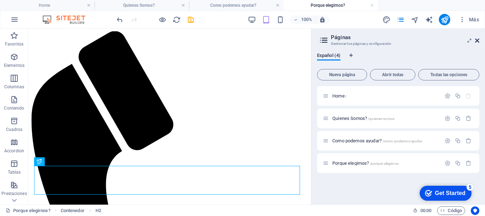
click at [478, 42] on icon at bounding box center [477, 41] width 4 height 6
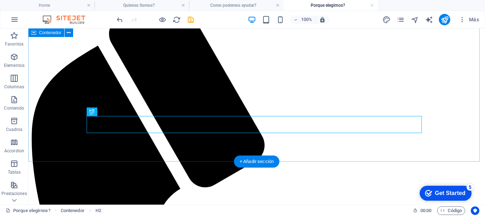
scroll to position [36, 0]
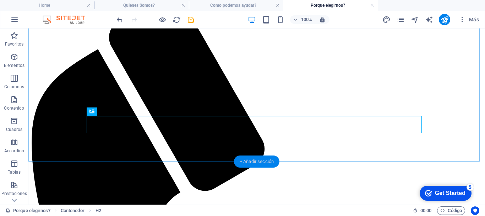
drag, startPoint x: 262, startPoint y: 162, endPoint x: 307, endPoint y: 108, distance: 70.3
click at [262, 162] on div "+ Añadir sección" at bounding box center [256, 161] width 45 height 12
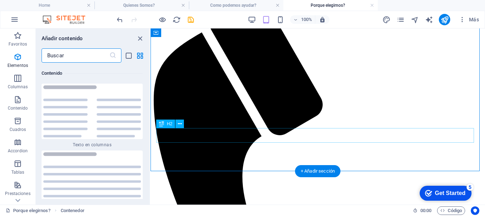
scroll to position [2466, 0]
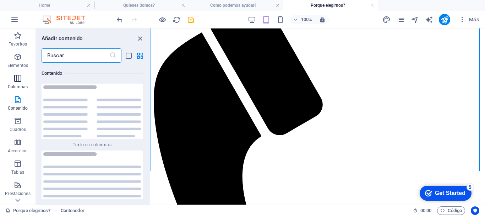
click at [20, 79] on icon "button" at bounding box center [17, 78] width 9 height 9
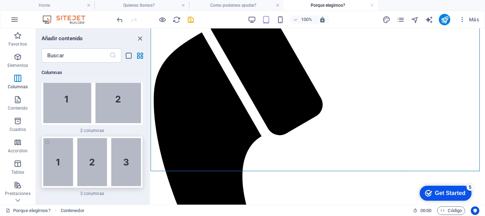
scroll to position [539, 0]
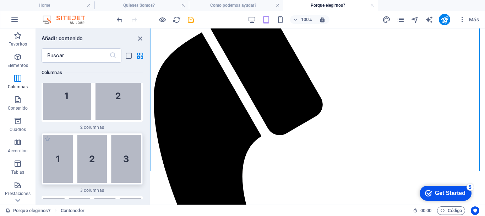
drag, startPoint x: 113, startPoint y: 158, endPoint x: 125, endPoint y: 131, distance: 29.7
click at [113, 158] on img at bounding box center [92, 159] width 98 height 48
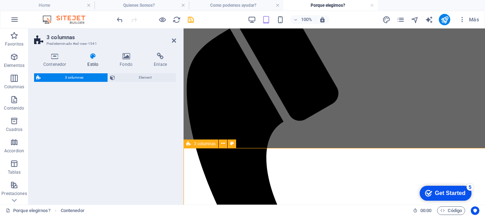
select select "rem"
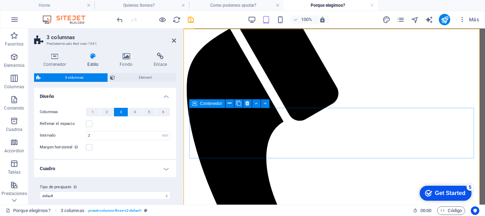
scroll to position [180, 0]
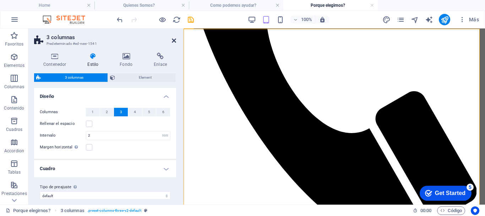
drag, startPoint x: 175, startPoint y: 41, endPoint x: 185, endPoint y: 62, distance: 23.8
click at [175, 41] on icon at bounding box center [174, 41] width 4 height 6
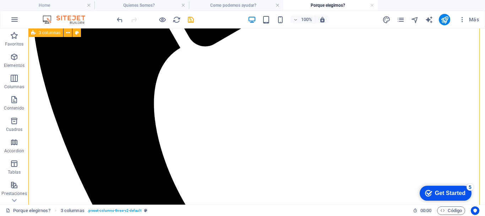
scroll to position [178, 0]
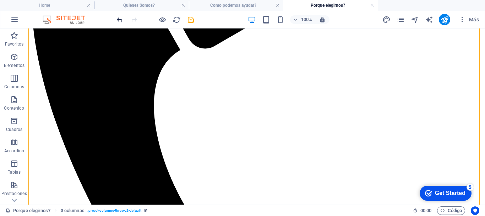
click at [118, 21] on icon "undo" at bounding box center [120, 20] width 8 height 8
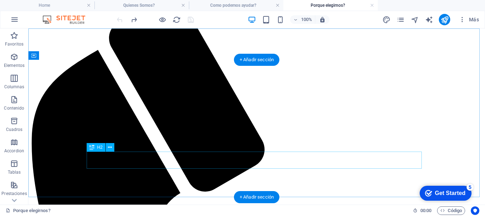
scroll to position [0, 0]
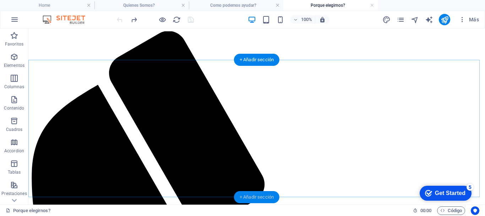
drag, startPoint x: 257, startPoint y: 195, endPoint x: 177, endPoint y: 117, distance: 111.7
click at [257, 195] on div "+ Añadir sección" at bounding box center [256, 197] width 45 height 12
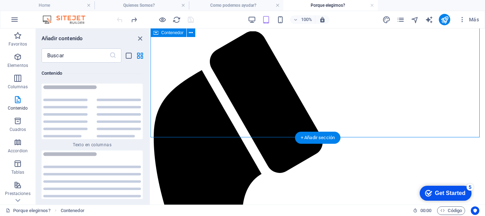
scroll to position [71, 0]
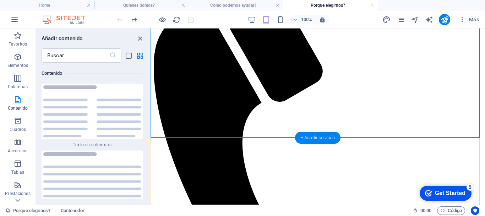
drag, startPoint x: 310, startPoint y: 135, endPoint x: 122, endPoint y: 108, distance: 189.3
click at [310, 135] on div "+ Añadir sección" at bounding box center [317, 137] width 45 height 12
click at [17, 80] on icon "button" at bounding box center [17, 78] width 9 height 9
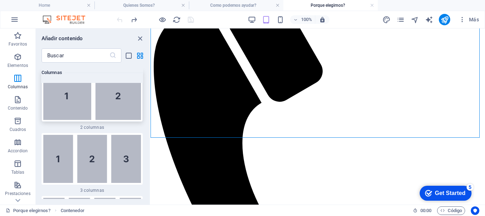
scroll to position [574, 0]
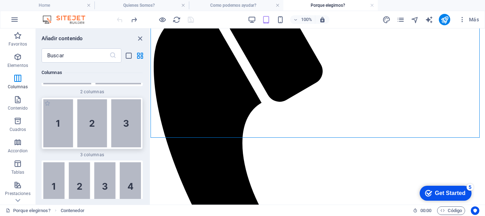
drag, startPoint x: 113, startPoint y: 133, endPoint x: 118, endPoint y: 112, distance: 22.2
click at [113, 133] on img at bounding box center [92, 123] width 98 height 48
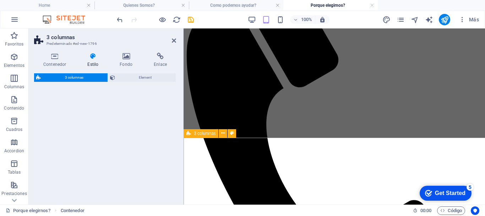
select select "rem"
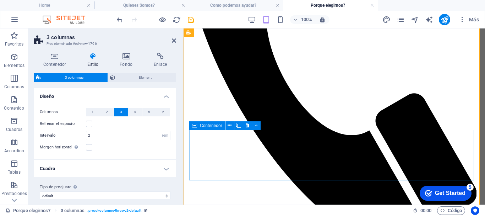
scroll to position [213, 0]
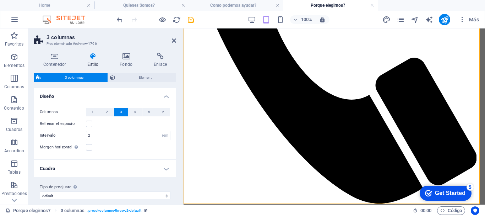
click at [91, 78] on span "3 columnas" at bounding box center [74, 77] width 62 height 9
click at [157, 135] on input "2" at bounding box center [128, 135] width 84 height 9
drag, startPoint x: 173, startPoint y: 42, endPoint x: 168, endPoint y: 59, distance: 18.0
click at [173, 42] on icon at bounding box center [174, 41] width 4 height 6
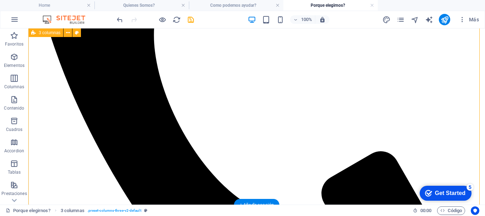
scroll to position [166, 0]
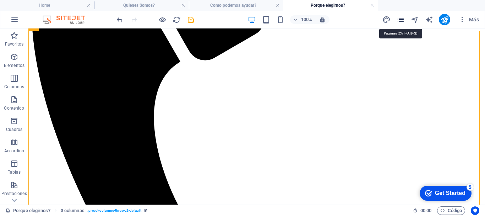
click at [398, 20] on icon "pages" at bounding box center [401, 20] width 8 height 8
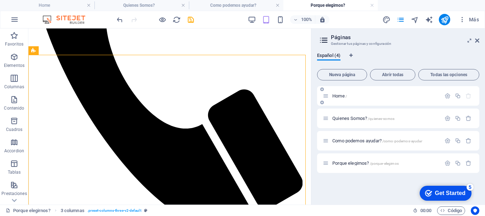
scroll to position [168, 0]
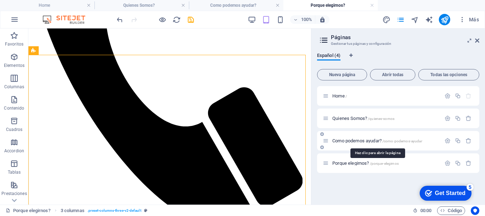
click at [350, 142] on span "Como podemos ayudar? /como-podemos-ayudar" at bounding box center [377, 140] width 90 height 5
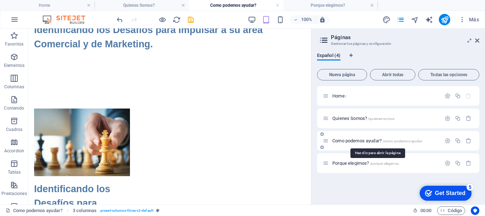
scroll to position [0, 0]
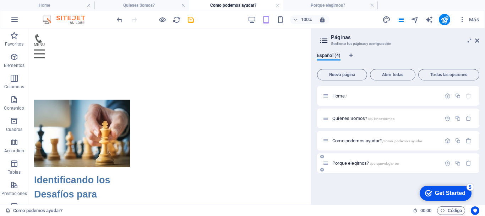
click at [356, 162] on span "Porque elegirnos? /porque-elegirnos" at bounding box center [365, 162] width 66 height 5
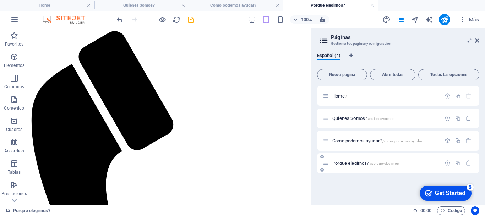
scroll to position [168, 0]
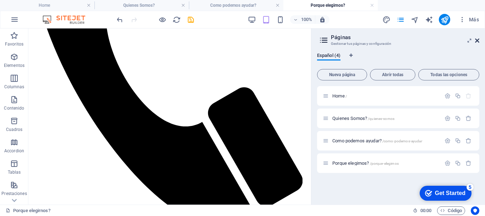
click at [477, 41] on icon at bounding box center [477, 41] width 4 height 6
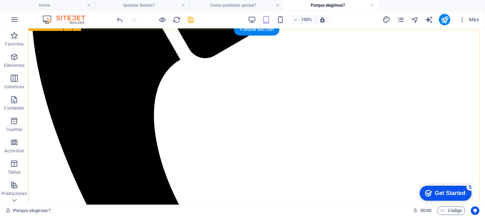
scroll to position [166, 0]
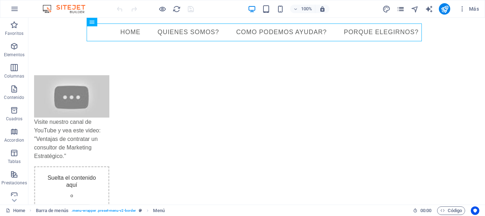
click at [399, 10] on icon "pages" at bounding box center [401, 9] width 8 height 8
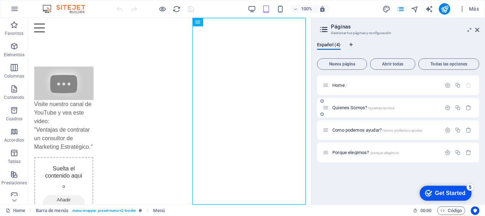
click at [354, 106] on span "Quienes Somos? /quienes-somos" at bounding box center [363, 107] width 62 height 5
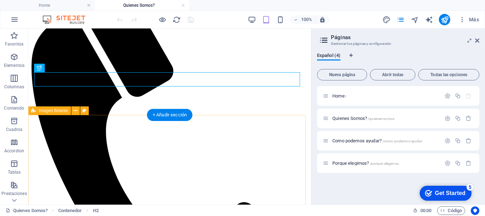
scroll to position [107, 0]
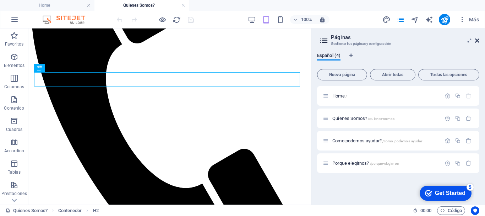
drag, startPoint x: 476, startPoint y: 40, endPoint x: 258, endPoint y: 80, distance: 221.6
click at [476, 40] on icon at bounding box center [477, 41] width 4 height 6
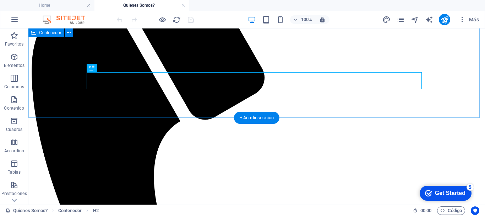
scroll to position [104, 0]
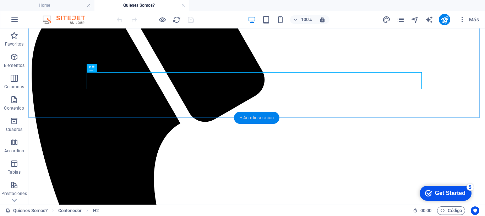
click at [267, 116] on div "+ Añadir sección" at bounding box center [256, 117] width 45 height 12
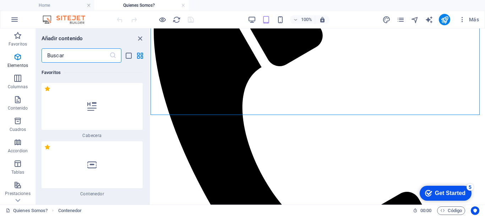
scroll to position [2232, 0]
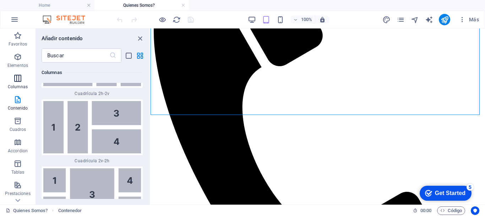
click at [18, 79] on icon "button" at bounding box center [17, 78] width 9 height 9
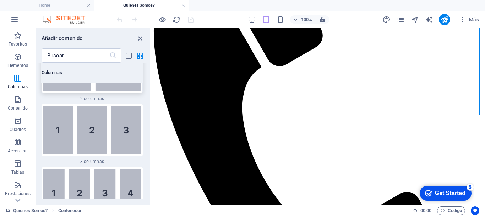
scroll to position [574, 0]
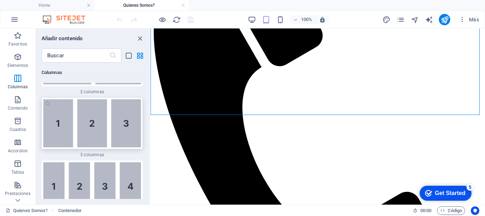
click at [101, 121] on img at bounding box center [92, 123] width 98 height 48
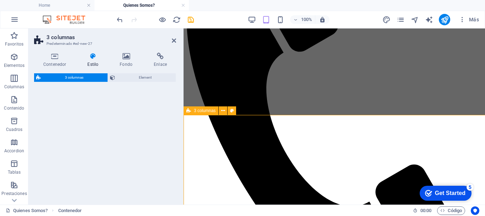
select select "rem"
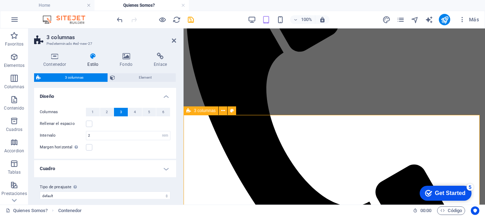
drag, startPoint x: 201, startPoint y: 110, endPoint x: 34, endPoint y: 87, distance: 168.0
click at [201, 110] on span "3 columnas" at bounding box center [205, 110] width 22 height 4
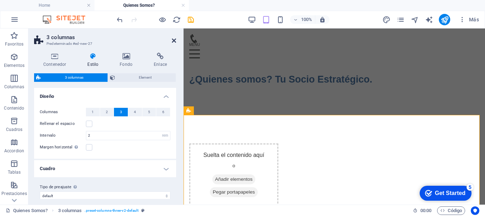
click at [175, 39] on icon at bounding box center [174, 41] width 4 height 6
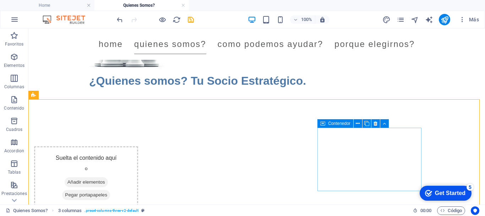
scroll to position [140, 0]
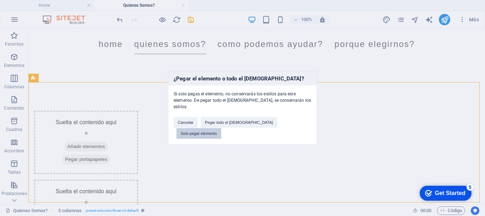
drag, startPoint x: 288, startPoint y: 127, endPoint x: 398, endPoint y: 118, distance: 110.4
click at [221, 128] on button "Solo pegar elemento" at bounding box center [198, 133] width 45 height 11
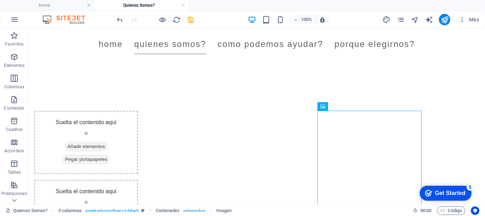
click at [401, 24] on div "Más" at bounding box center [432, 19] width 100 height 11
click at [400, 22] on icon "pages" at bounding box center [401, 20] width 8 height 8
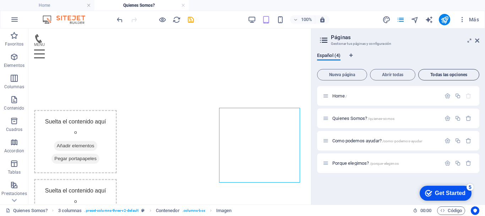
scroll to position [142, 0]
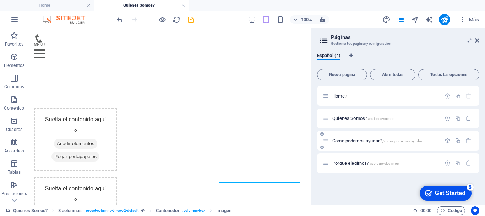
click at [354, 140] on span "Como podemos ayudar? /como-podemos-ayudar" at bounding box center [377, 140] width 90 height 5
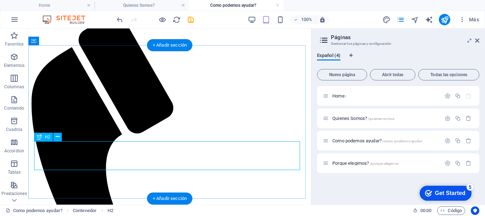
scroll to position [36, 0]
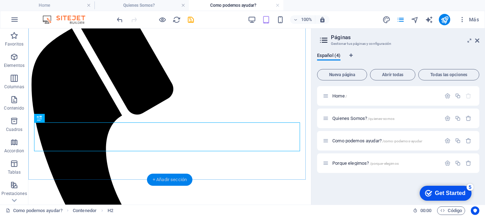
drag, startPoint x: 174, startPoint y: 179, endPoint x: 91, endPoint y: 142, distance: 91.1
click at [174, 179] on div "+ Añadir sección" at bounding box center [169, 179] width 45 height 12
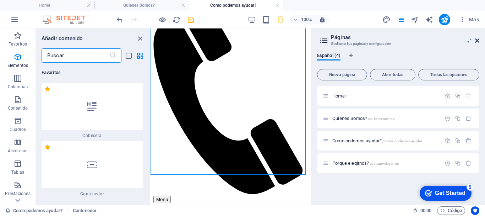
scroll to position [2466, 0]
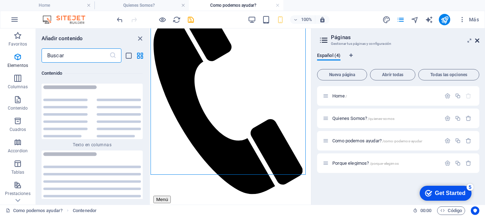
click at [475, 40] on icon at bounding box center [477, 41] width 4 height 6
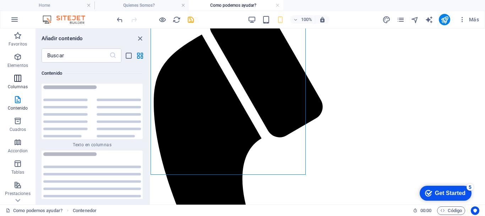
click at [16, 81] on icon "button" at bounding box center [17, 78] width 9 height 9
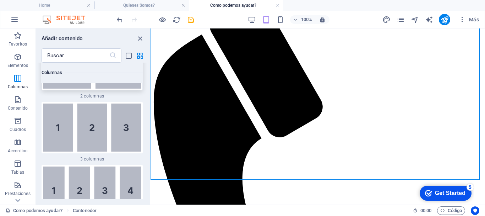
scroll to position [574, 0]
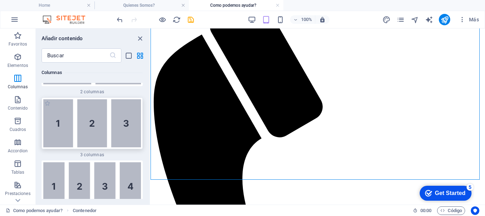
click at [97, 128] on img at bounding box center [92, 123] width 98 height 48
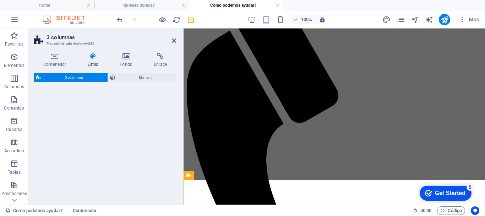
select select "rem"
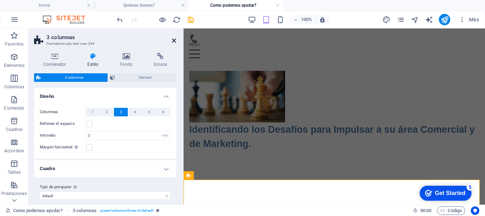
click at [175, 41] on icon at bounding box center [174, 41] width 4 height 6
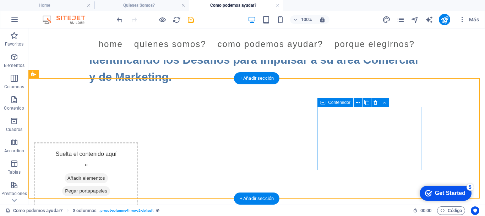
scroll to position [140, 0]
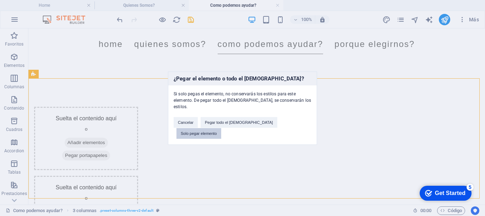
click at [221, 128] on button "Solo pegar elemento" at bounding box center [198, 133] width 45 height 11
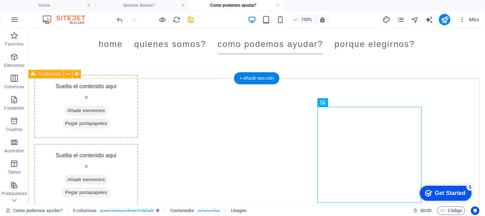
scroll to position [175, 0]
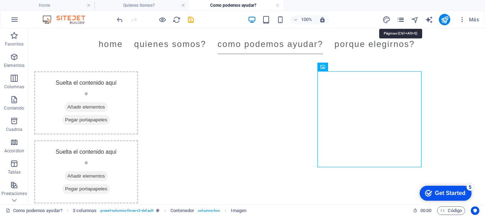
click at [401, 20] on icon "pages" at bounding box center [401, 20] width 8 height 8
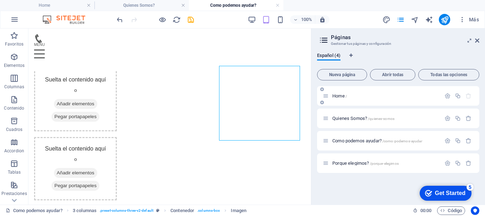
scroll to position [178, 0]
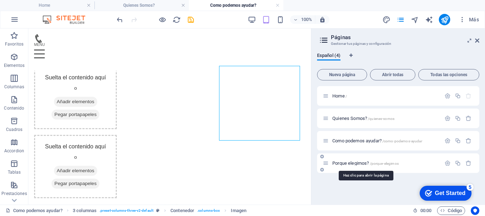
click at [355, 162] on span "Porque elegirnos? /porque-elegirnos" at bounding box center [365, 162] width 66 height 5
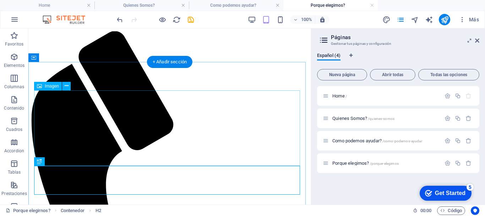
scroll to position [0, 0]
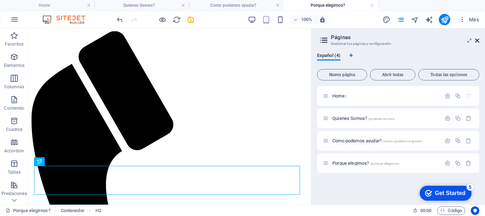
drag, startPoint x: 477, startPoint y: 41, endPoint x: 263, endPoint y: 127, distance: 230.9
click at [477, 41] on icon at bounding box center [477, 41] width 4 height 6
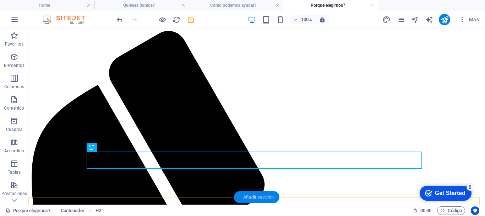
drag, startPoint x: 268, startPoint y: 195, endPoint x: 193, endPoint y: 161, distance: 82.0
click at [268, 195] on div "+ Añadir sección" at bounding box center [256, 197] width 45 height 12
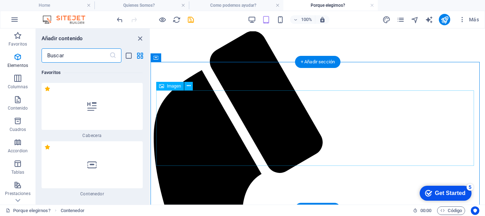
scroll to position [2466, 0]
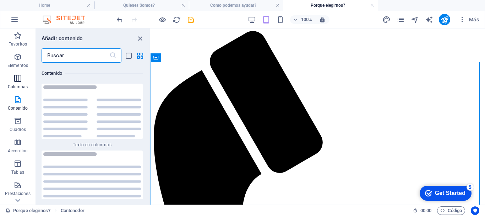
click at [18, 79] on icon "button" at bounding box center [17, 78] width 9 height 9
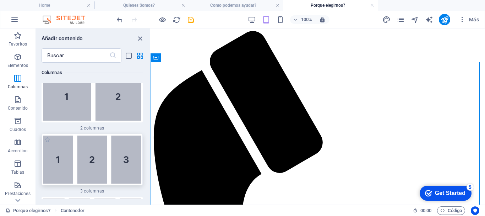
scroll to position [539, 0]
click at [105, 166] on img at bounding box center [92, 159] width 98 height 48
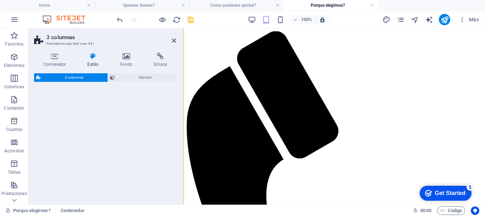
select select "rem"
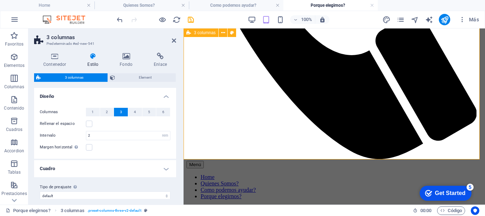
scroll to position [267, 0]
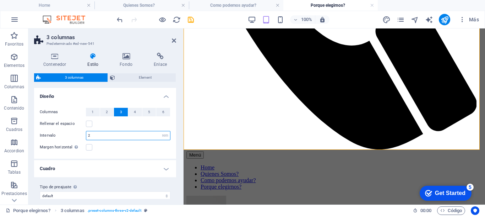
click at [137, 136] on input "2" at bounding box center [128, 135] width 84 height 9
type input "1"
drag, startPoint x: 173, startPoint y: 40, endPoint x: 390, endPoint y: 56, distance: 217.5
click at [173, 40] on icon at bounding box center [174, 41] width 4 height 6
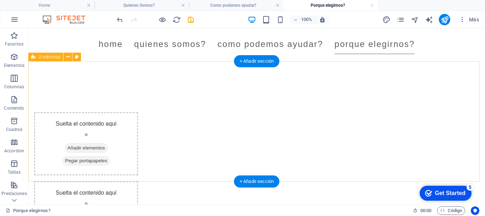
scroll to position [149, 0]
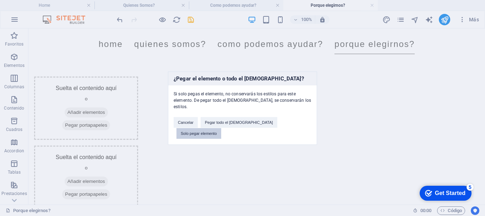
drag, startPoint x: 284, startPoint y: 125, endPoint x: 421, endPoint y: 107, distance: 138.1
click at [221, 128] on button "Solo pegar elemento" at bounding box center [198, 133] width 45 height 11
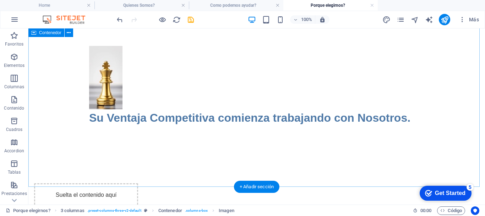
scroll to position [7, 0]
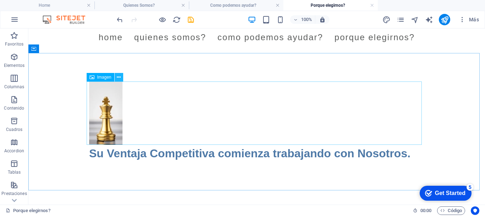
click at [117, 78] on icon at bounding box center [119, 76] width 4 height 7
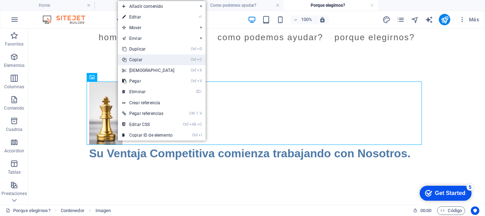
click at [137, 59] on link "Ctrl C Copiar" at bounding box center [148, 59] width 61 height 11
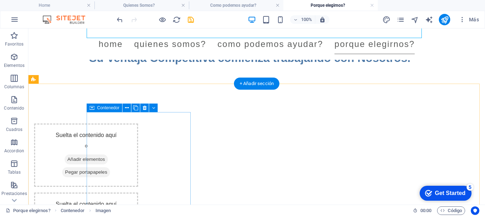
scroll to position [113, 0]
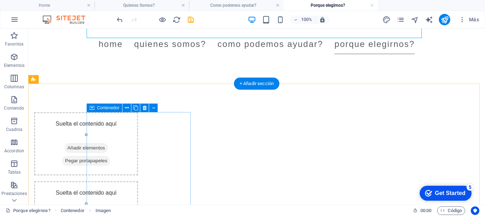
click at [110, 159] on span "Pegar portapapeles" at bounding box center [86, 161] width 48 height 10
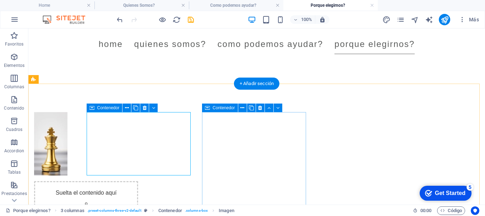
click at [108, 212] on span "Añadir elementos" at bounding box center [86, 217] width 43 height 10
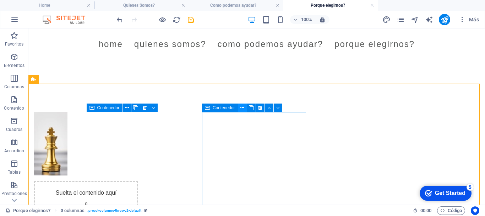
click at [242, 107] on icon at bounding box center [242, 107] width 4 height 7
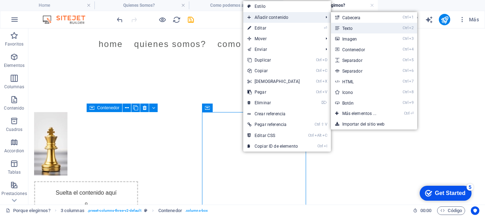
click at [350, 27] on link "Ctrl 2 Texto" at bounding box center [361, 28] width 60 height 11
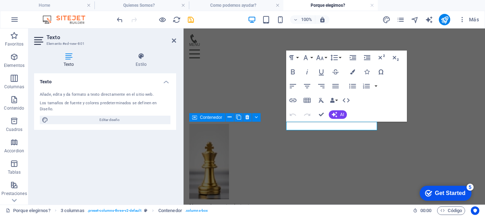
scroll to position [115, 0]
click at [282, 200] on p "Nuevo elemento de texto" at bounding box center [235, 204] width 93 height 9
drag, startPoint x: 350, startPoint y: 125, endPoint x: 558, endPoint y: 138, distance: 208.1
click at [282, 200] on p "Nuevo elemento de texto" at bounding box center [235, 204] width 93 height 9
click at [282, 200] on p at bounding box center [235, 204] width 93 height 9
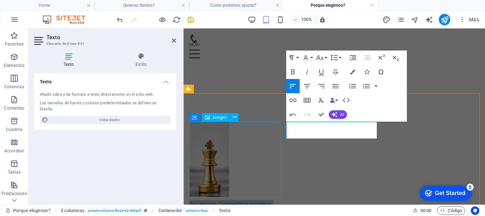
drag, startPoint x: 349, startPoint y: 133, endPoint x: 277, endPoint y: 128, distance: 71.5
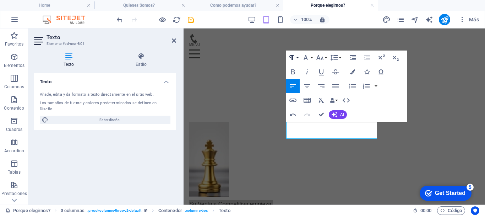
click at [296, 58] on button "Paragraph Format" at bounding box center [292, 57] width 13 height 14
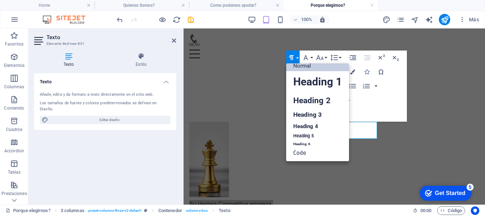
scroll to position [6, 0]
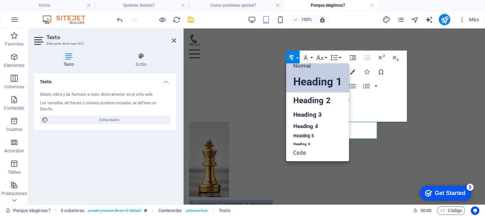
click at [301, 77] on link "Heading 1" at bounding box center [317, 81] width 63 height 21
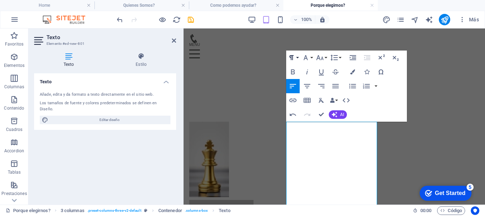
click at [298, 56] on button "Paragraph Format" at bounding box center [292, 57] width 13 height 14
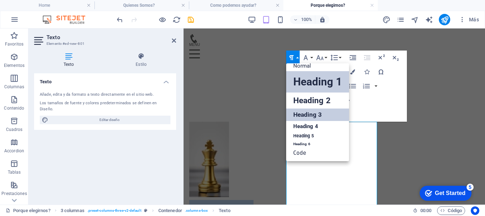
click at [316, 115] on link "Heading 3" at bounding box center [317, 114] width 63 height 12
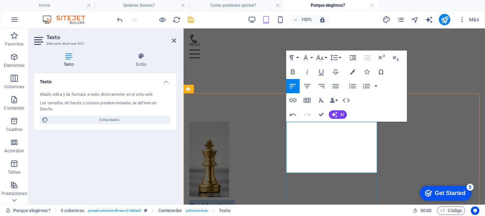
drag, startPoint x: 300, startPoint y: 128, endPoint x: 334, endPoint y: 140, distance: 36.9
click at [306, 72] on icon "button" at bounding box center [307, 71] width 9 height 9
drag, startPoint x: 322, startPoint y: 115, endPoint x: 317, endPoint y: 157, distance: 42.2
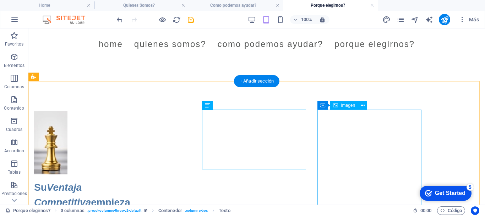
scroll to position [113, 0]
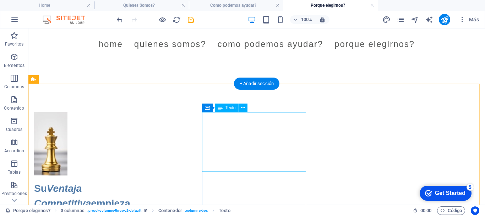
click at [138, 181] on div "Su Ventaja Competitiva empieza trabajando con Nosotros." at bounding box center [86, 211] width 104 height 60
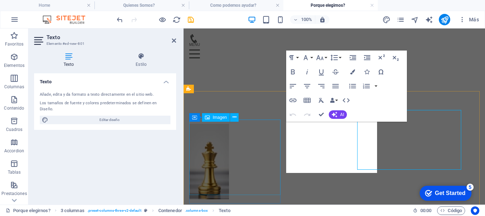
scroll to position [115, 0]
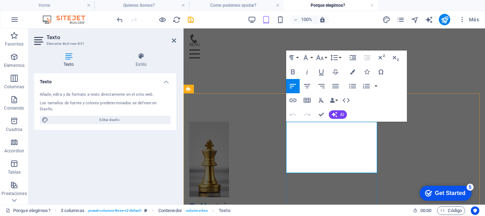
click em "Ventaja Competitiva"
drag, startPoint x: 318, startPoint y: 115, endPoint x: 304, endPoint y: 113, distance: 14.4
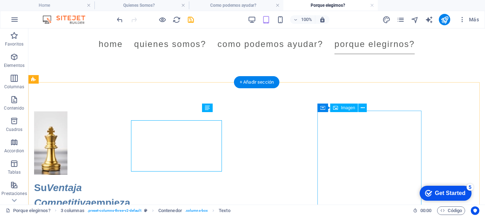
scroll to position [113, 0]
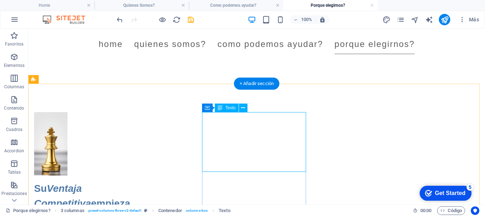
click at [138, 181] on div "Su Ventaja Competitiva empieza trabajando con Nosotros." at bounding box center [86, 211] width 104 height 60
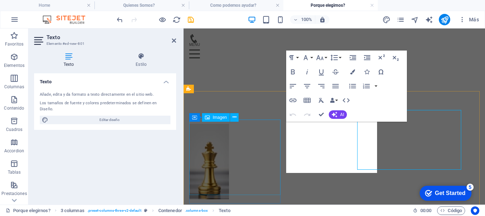
scroll to position [115, 0]
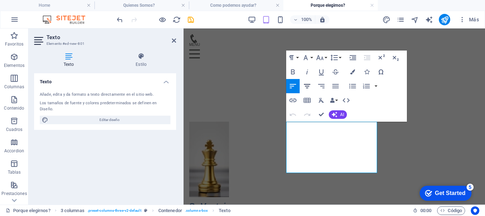
click at [306, 86] on icon "button" at bounding box center [307, 86] width 6 height 4
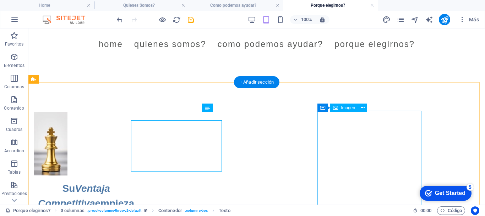
scroll to position [113, 0]
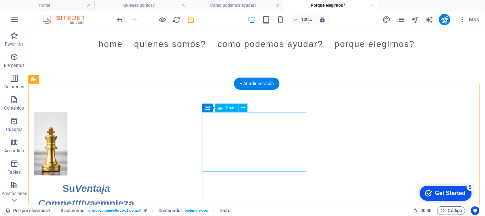
click at [138, 181] on div "Su Ventaja Competitiva empieza trabajando con Nosotros." at bounding box center [86, 211] width 104 height 60
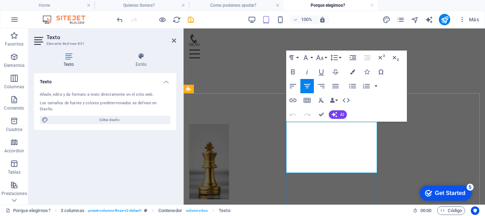
scroll to position [115, 0]
click at [335, 88] on icon "button" at bounding box center [335, 86] width 9 height 9
drag, startPoint x: 298, startPoint y: 130, endPoint x: 324, endPoint y: 128, distance: 26.7
click at [238, 201] on em "Ventaja Competitiva" at bounding box center [213, 212] width 49 height 22
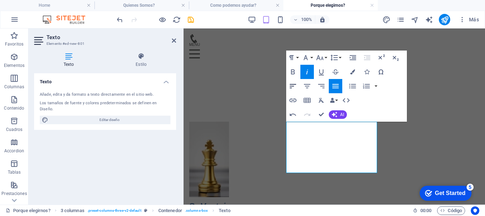
click at [290, 84] on icon "button" at bounding box center [293, 86] width 6 height 4
click at [308, 87] on icon "button" at bounding box center [307, 86] width 9 height 9
drag, startPoint x: 322, startPoint y: 114, endPoint x: 337, endPoint y: 151, distance: 40.2
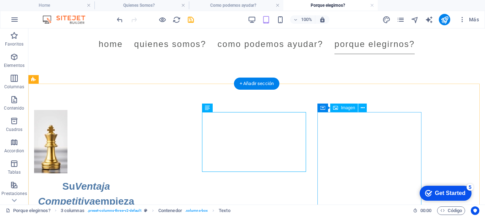
scroll to position [113, 0]
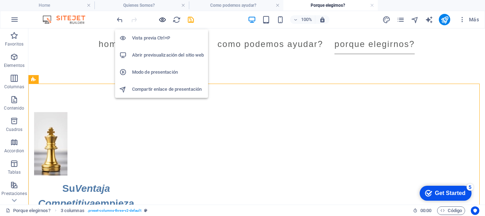
click at [162, 21] on icon "button" at bounding box center [162, 20] width 8 height 8
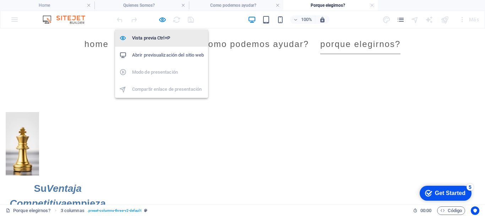
drag, startPoint x: 160, startPoint y: 39, endPoint x: 193, endPoint y: 14, distance: 42.1
click at [160, 39] on h6 "Vista previa Ctrl+P" at bounding box center [168, 38] width 72 height 9
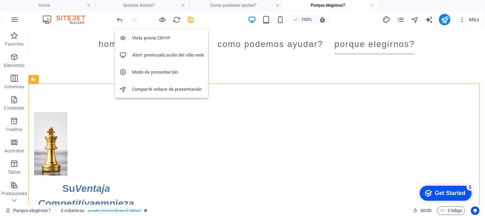
drag, startPoint x: 156, startPoint y: 36, endPoint x: 448, endPoint y: 29, distance: 292.3
click at [156, 36] on h6 "Vista previa Ctrl+P" at bounding box center [168, 38] width 72 height 9
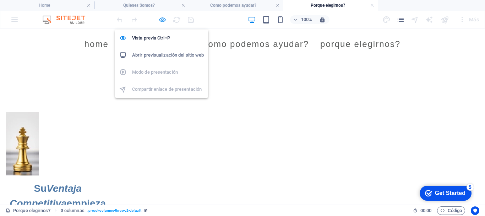
click at [159, 20] on icon "button" at bounding box center [162, 20] width 8 height 8
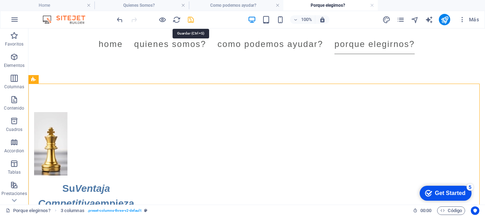
click at [191, 19] on icon "save" at bounding box center [191, 20] width 8 height 8
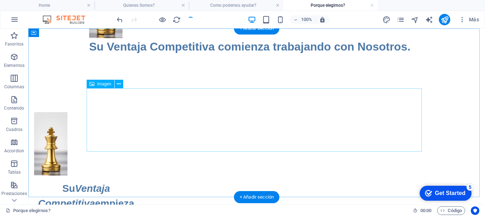
scroll to position [0, 0]
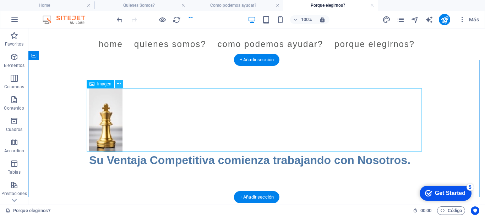
click at [120, 85] on icon at bounding box center [119, 83] width 4 height 7
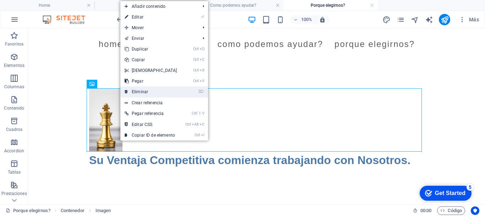
drag, startPoint x: 139, startPoint y: 89, endPoint x: 179, endPoint y: 61, distance: 48.9
click at [139, 89] on link "⌦ Eliminar" at bounding box center [150, 91] width 61 height 11
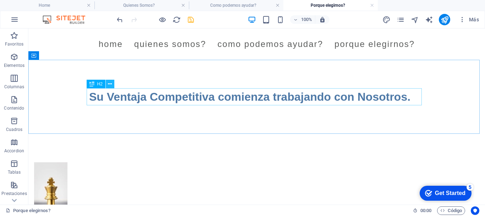
click at [110, 86] on icon at bounding box center [110, 83] width 4 height 7
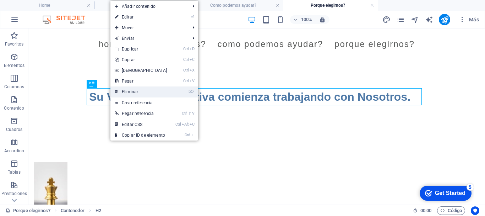
click at [133, 91] on link "⌦ Eliminar" at bounding box center [140, 91] width 61 height 11
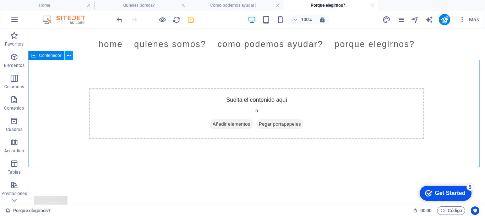
click at [68, 57] on icon at bounding box center [69, 55] width 4 height 7
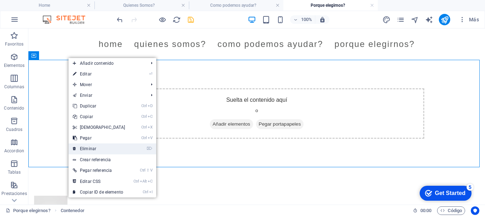
drag, startPoint x: 88, startPoint y: 148, endPoint x: 287, endPoint y: 90, distance: 206.5
click at [88, 148] on link "⌦ Eliminar" at bounding box center [99, 148] width 61 height 11
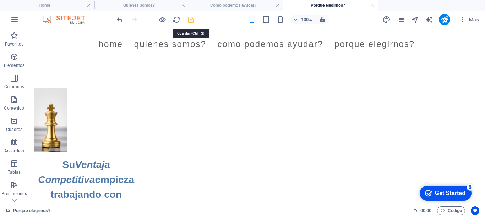
drag, startPoint x: 190, startPoint y: 21, endPoint x: 369, endPoint y: 51, distance: 181.8
click at [190, 21] on icon "save" at bounding box center [191, 20] width 8 height 8
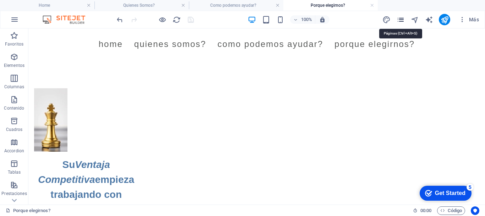
click at [400, 20] on icon "pages" at bounding box center [401, 20] width 8 height 8
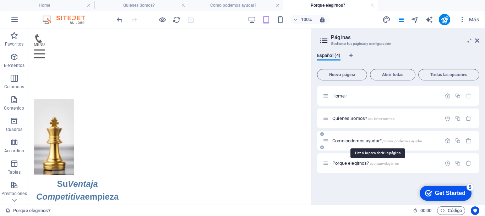
click at [351, 140] on span "Como podemos ayudar? /como-podemos-ayudar" at bounding box center [377, 140] width 90 height 5
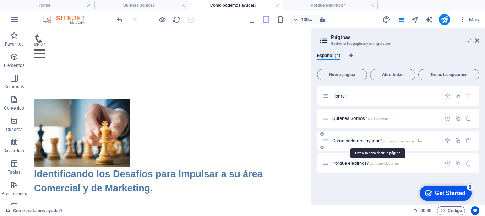
scroll to position [178, 0]
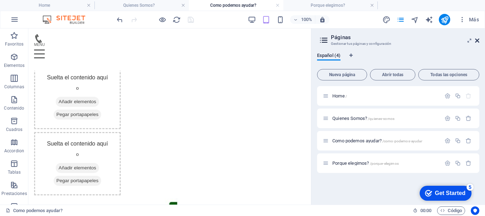
drag, startPoint x: 478, startPoint y: 39, endPoint x: 246, endPoint y: 121, distance: 246.4
click at [478, 39] on icon at bounding box center [477, 41] width 4 height 6
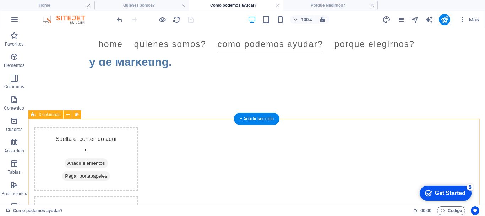
scroll to position [33, 0]
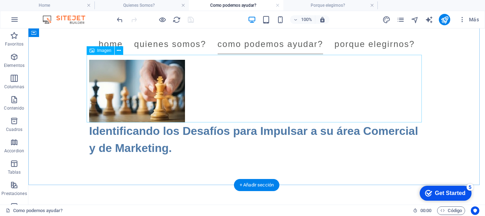
click at [144, 97] on figure at bounding box center [256, 88] width 335 height 67
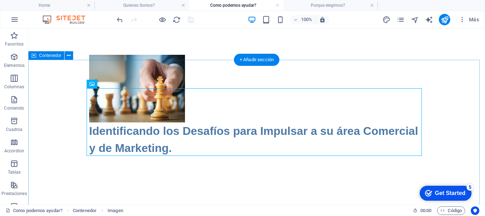
scroll to position [0, 0]
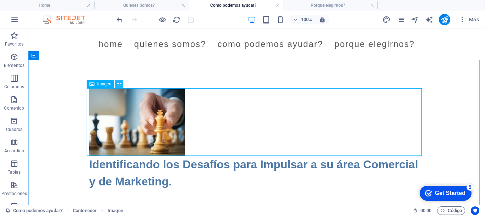
click at [119, 83] on icon at bounding box center [119, 83] width 4 height 7
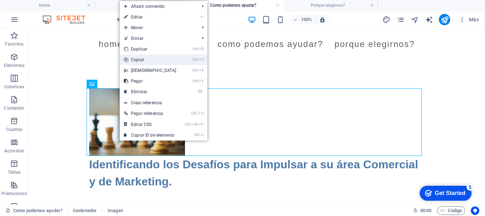
drag, startPoint x: 138, startPoint y: 59, endPoint x: 118, endPoint y: 55, distance: 20.8
click at [138, 59] on link "Ctrl C Copiar" at bounding box center [150, 59] width 61 height 11
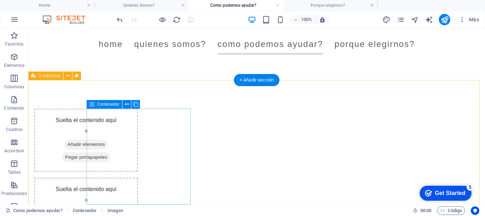
scroll to position [142, 0]
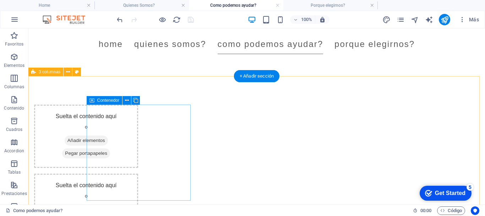
click at [110, 153] on span "Pegar portapapeles" at bounding box center [86, 153] width 48 height 10
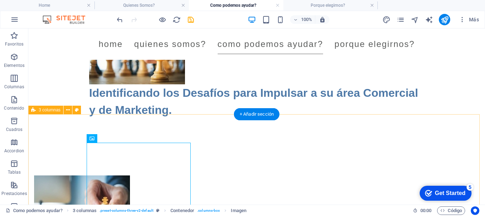
scroll to position [71, 0]
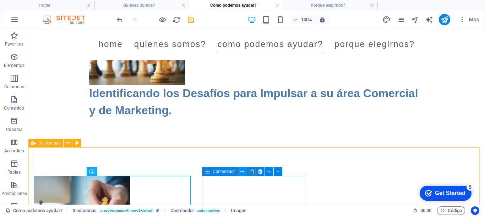
click at [242, 171] on icon at bounding box center [242, 171] width 4 height 7
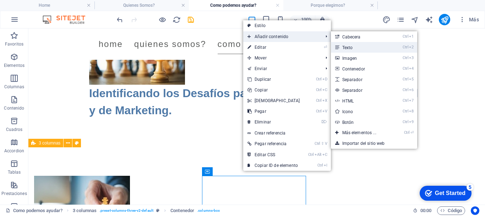
click at [354, 47] on link "Ctrl 2 Texto" at bounding box center [361, 47] width 60 height 11
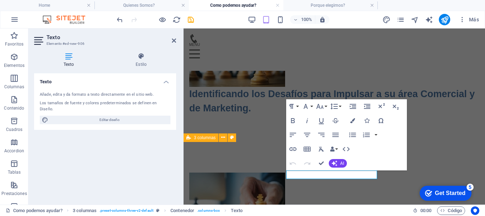
scroll to position [73, 0]
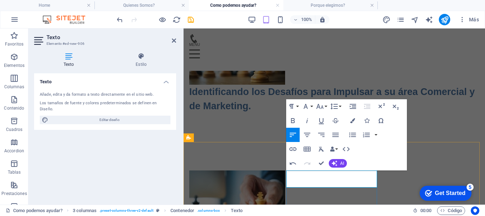
drag, startPoint x: 311, startPoint y: 193, endPoint x: 286, endPoint y: 175, distance: 30.3
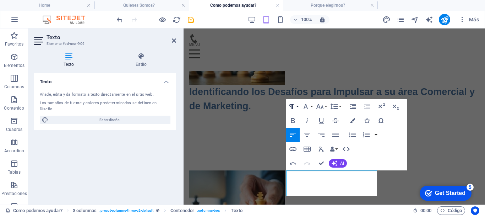
click at [296, 106] on button "Paragraph Format" at bounding box center [292, 106] width 13 height 14
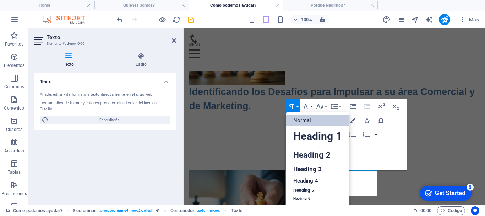
scroll to position [6, 0]
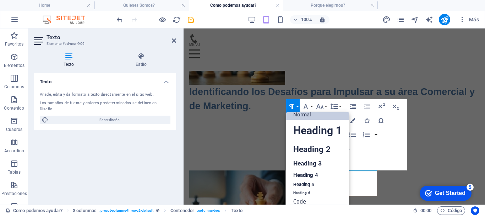
drag, startPoint x: 311, startPoint y: 173, endPoint x: 400, endPoint y: 169, distance: 89.2
click at [311, 173] on link "Heading 4" at bounding box center [317, 174] width 63 height 11
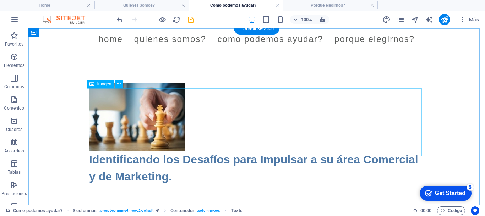
scroll to position [0, 0]
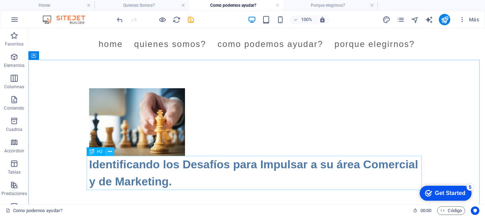
click at [110, 151] on icon at bounding box center [110, 151] width 4 height 7
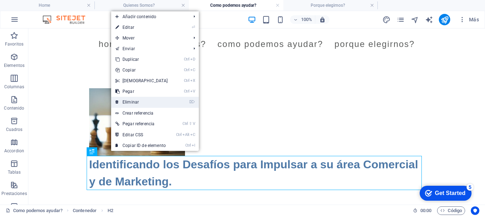
drag, startPoint x: 141, startPoint y: 100, endPoint x: 117, endPoint y: 85, distance: 28.7
click at [141, 100] on link "⌦ Eliminar" at bounding box center [141, 102] width 61 height 11
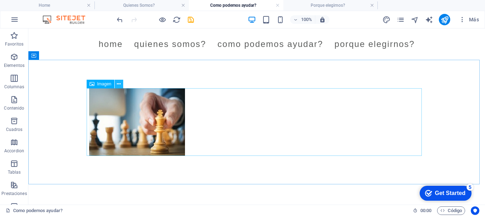
click at [117, 85] on icon at bounding box center [119, 83] width 4 height 7
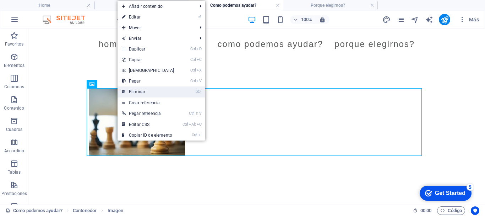
click at [138, 90] on link "⌦ Eliminar" at bounding box center [148, 91] width 61 height 11
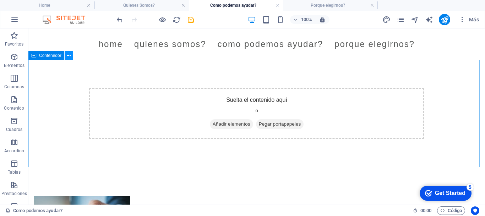
click at [67, 56] on icon at bounding box center [69, 55] width 4 height 7
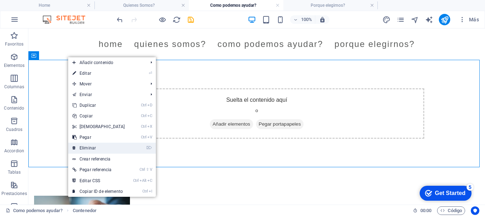
drag, startPoint x: 91, startPoint y: 147, endPoint x: 315, endPoint y: 90, distance: 231.5
click at [91, 147] on link "⌦ Eliminar" at bounding box center [98, 147] width 61 height 11
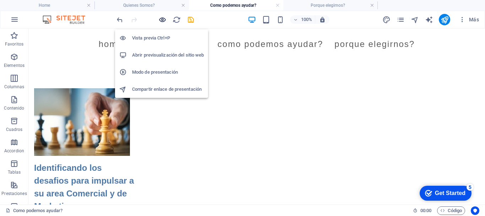
click at [164, 18] on icon "button" at bounding box center [162, 20] width 8 height 8
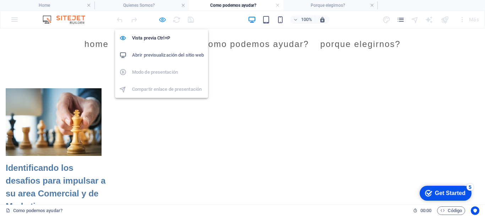
click at [160, 21] on icon "button" at bounding box center [162, 20] width 8 height 8
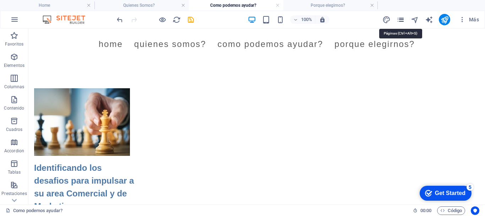
click at [400, 21] on icon "pages" at bounding box center [401, 20] width 8 height 8
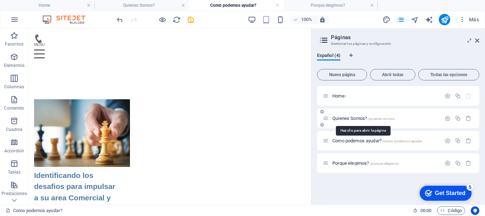
click at [350, 116] on span "Quienes Somos? /quienes-somos" at bounding box center [363, 117] width 62 height 5
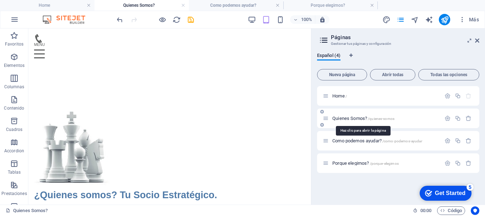
scroll to position [142, 0]
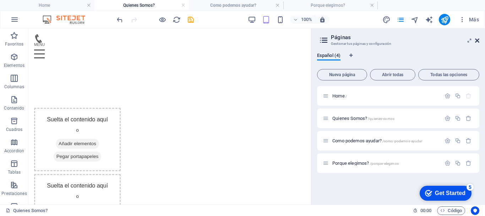
drag, startPoint x: 478, startPoint y: 39, endPoint x: 271, endPoint y: 85, distance: 212.1
click at [478, 39] on icon at bounding box center [477, 41] width 4 height 6
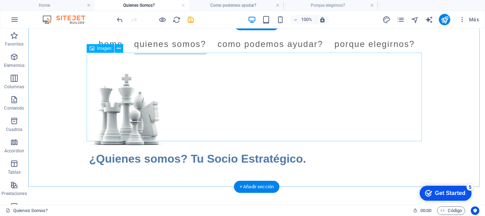
scroll to position [36, 0]
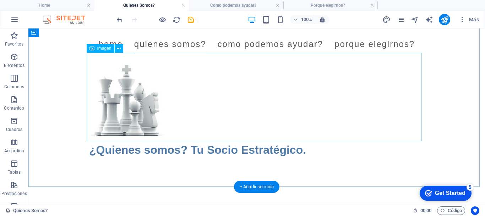
click at [130, 114] on figure at bounding box center [256, 97] width 335 height 88
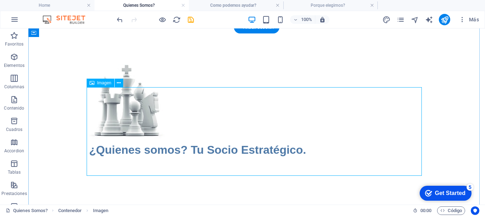
scroll to position [0, 0]
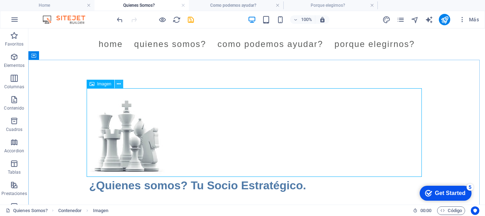
click at [118, 85] on icon at bounding box center [119, 83] width 4 height 7
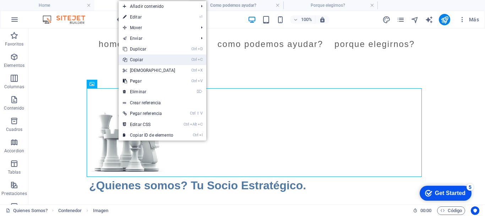
drag, startPoint x: 142, startPoint y: 60, endPoint x: 116, endPoint y: 67, distance: 26.4
click at [142, 60] on link "Ctrl C Copiar" at bounding box center [149, 59] width 61 height 11
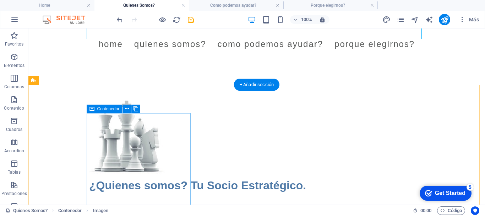
scroll to position [142, 0]
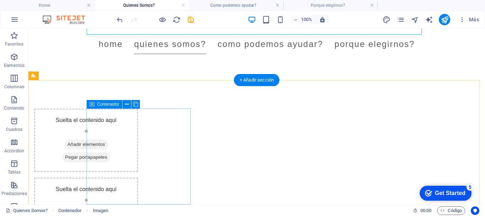
click at [110, 157] on span "Pegar portapapeles" at bounding box center [86, 157] width 48 height 10
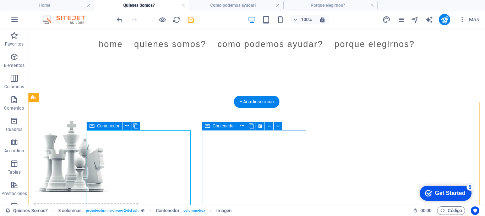
scroll to position [107, 0]
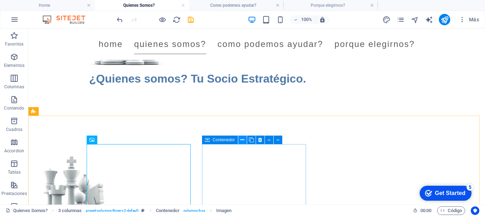
click at [243, 140] on icon at bounding box center [242, 139] width 4 height 7
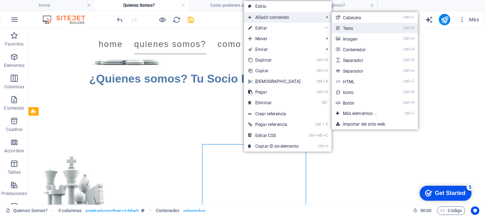
click at [358, 28] on link "Ctrl 2 Texto" at bounding box center [362, 28] width 60 height 11
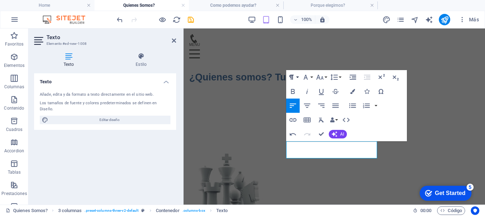
click at [290, 76] on icon "button" at bounding box center [291, 77] width 9 height 9
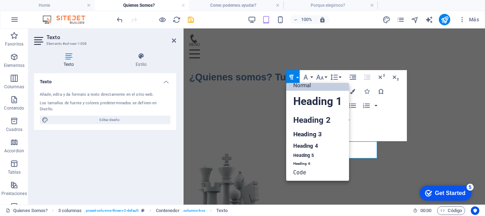
scroll to position [6, 0]
click at [315, 146] on link "Heading 4" at bounding box center [317, 145] width 63 height 11
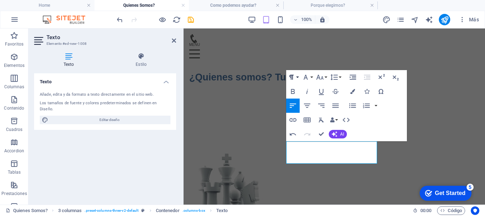
click at [298, 78] on button "Paragraph Format" at bounding box center [292, 77] width 13 height 14
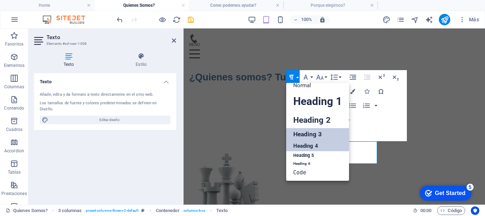
click at [307, 132] on link "Heading 3" at bounding box center [317, 134] width 63 height 12
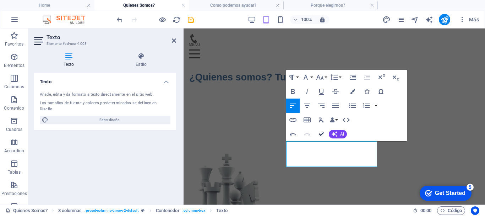
drag, startPoint x: 322, startPoint y: 133, endPoint x: 393, endPoint y: 107, distance: 75.4
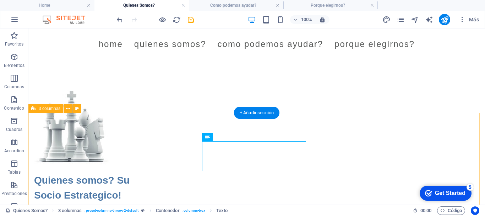
scroll to position [107, 0]
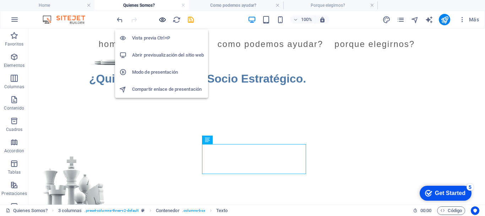
click at [160, 20] on icon "button" at bounding box center [162, 20] width 8 height 8
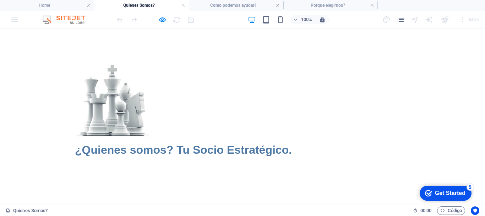
scroll to position [0, 0]
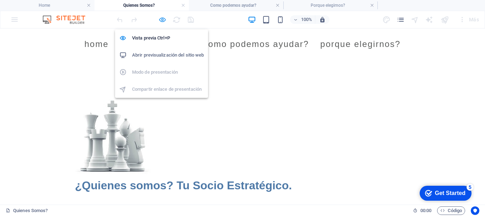
drag, startPoint x: 162, startPoint y: 19, endPoint x: 215, endPoint y: 80, distance: 80.5
click at [162, 19] on icon "button" at bounding box center [162, 20] width 8 height 8
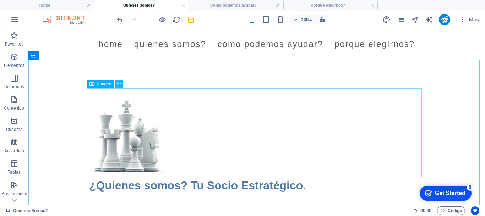
click at [118, 84] on icon at bounding box center [119, 83] width 4 height 7
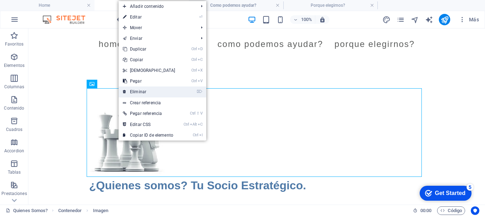
drag, startPoint x: 142, startPoint y: 91, endPoint x: 207, endPoint y: 112, distance: 68.7
click at [142, 91] on link "⌦ Eliminar" at bounding box center [149, 91] width 61 height 11
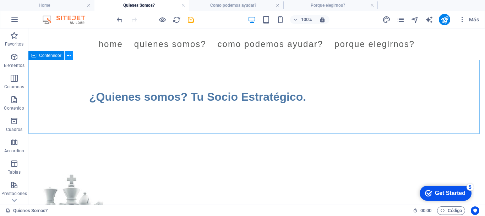
click at [68, 56] on icon at bounding box center [69, 55] width 4 height 7
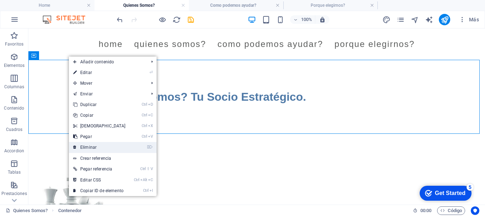
click at [93, 145] on link "⌦ Eliminar" at bounding box center [99, 147] width 61 height 11
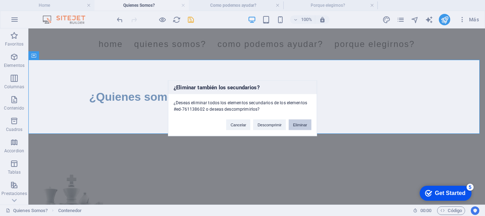
drag, startPoint x: 303, startPoint y: 126, endPoint x: 326, endPoint y: 93, distance: 40.4
click at [303, 126] on button "Eliminar" at bounding box center [300, 124] width 23 height 11
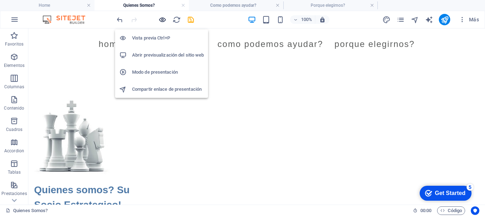
drag, startPoint x: 162, startPoint y: 20, endPoint x: 357, endPoint y: 62, distance: 199.6
click at [162, 20] on icon "button" at bounding box center [162, 20] width 8 height 8
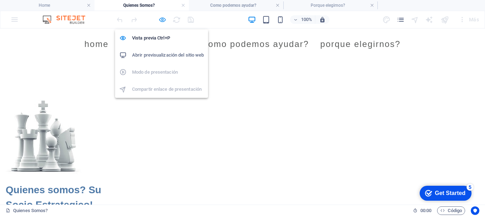
click at [160, 20] on icon "button" at bounding box center [162, 20] width 8 height 8
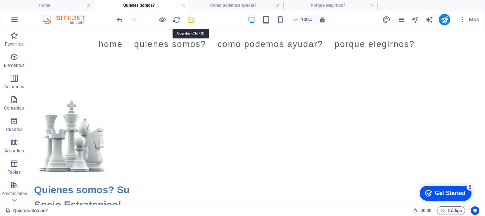
drag, startPoint x: 191, startPoint y: 20, endPoint x: 407, endPoint y: 55, distance: 219.0
click at [191, 20] on icon "save" at bounding box center [191, 20] width 8 height 8
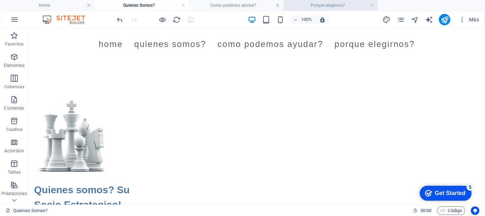
scroll to position [71, 0]
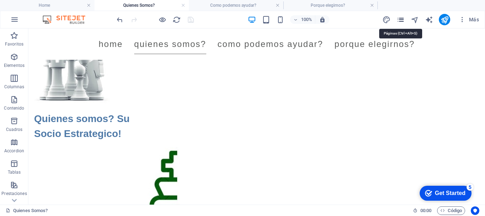
click at [401, 20] on icon "pages" at bounding box center [401, 20] width 8 height 8
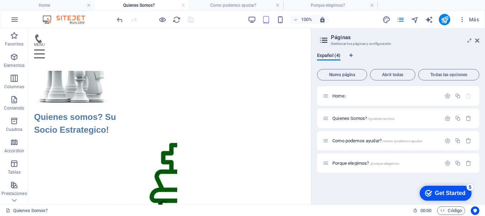
scroll to position [73, 0]
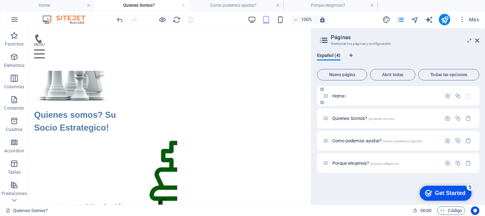
click at [339, 94] on span "Home /" at bounding box center [339, 95] width 15 height 5
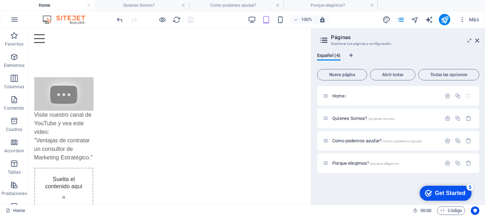
scroll to position [0, 0]
click at [479, 38] on aside "Páginas Gestionar tus páginas y configuración Español (4) Nueva página Abrir to…" at bounding box center [398, 116] width 174 height 176
drag, startPoint x: 477, startPoint y: 39, endPoint x: 215, endPoint y: 99, distance: 268.7
click at [477, 39] on icon at bounding box center [477, 41] width 4 height 6
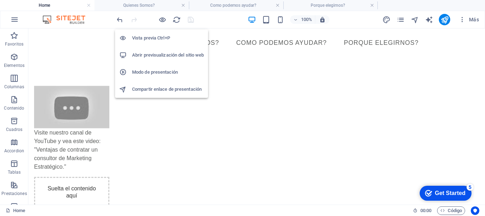
drag, startPoint x: 159, startPoint y: 37, endPoint x: 433, endPoint y: 42, distance: 273.8
click at [159, 37] on h6 "Vista previa Ctrl+P" at bounding box center [168, 38] width 72 height 9
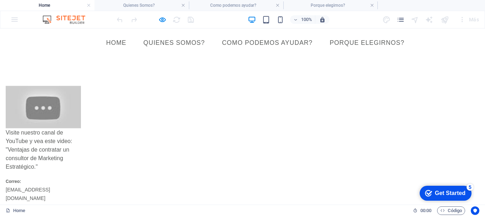
click at [81, 176] on div "Suelta el contenido aquí o Añadir elementos Pegar portapapeles" at bounding box center [43, 176] width 75 height 0
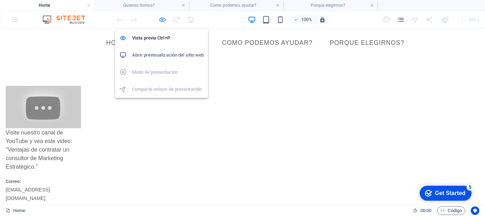
click at [164, 22] on icon "button" at bounding box center [162, 20] width 8 height 8
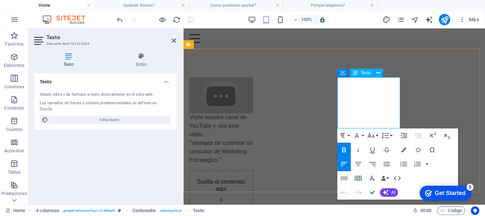
drag, startPoint x: 379, startPoint y: 123, endPoint x: 337, endPoint y: 84, distance: 57.5
click at [347, 135] on icon "button" at bounding box center [342, 135] width 9 height 9
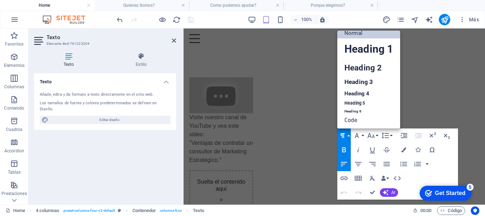
scroll to position [6, 0]
click at [353, 103] on link "Heading 5" at bounding box center [368, 103] width 63 height 9
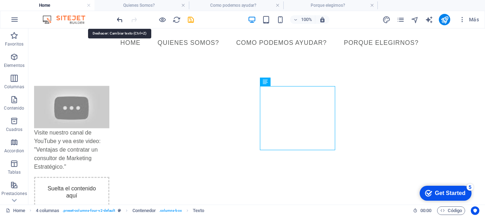
click at [120, 21] on icon "undo" at bounding box center [120, 20] width 8 height 8
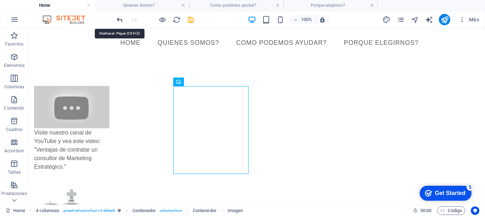
click at [121, 21] on icon "undo" at bounding box center [120, 20] width 8 height 8
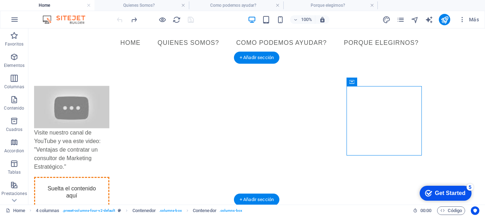
drag, startPoint x: 409, startPoint y: 111, endPoint x: 224, endPoint y: 90, distance: 186.6
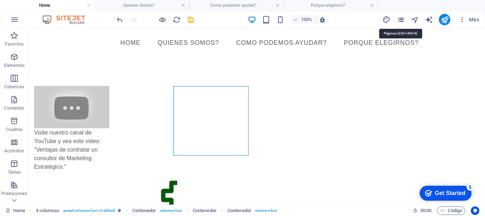
click at [398, 21] on icon "pages" at bounding box center [401, 20] width 8 height 8
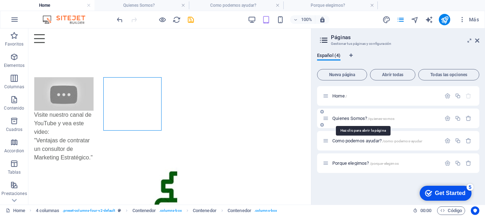
click at [355, 118] on span "Quienes Somos? /quienes-somos" at bounding box center [363, 117] width 62 height 5
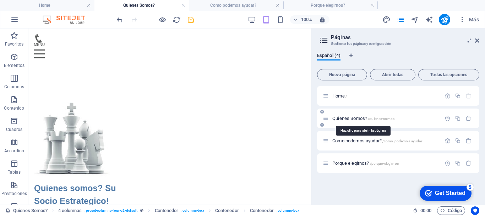
scroll to position [73, 0]
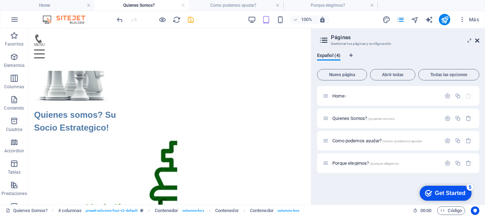
click at [477, 39] on icon at bounding box center [477, 41] width 4 height 6
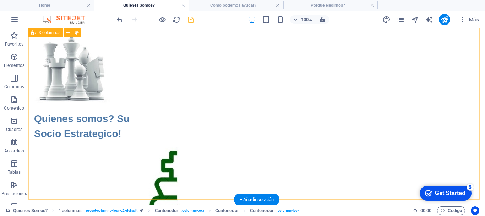
scroll to position [0, 0]
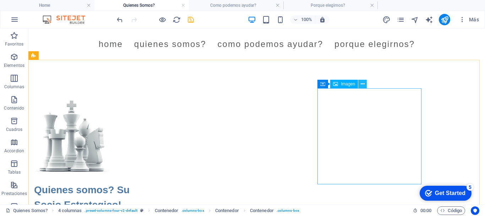
click at [361, 84] on icon at bounding box center [363, 83] width 4 height 7
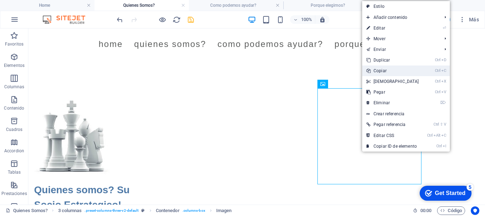
drag, startPoint x: 387, startPoint y: 69, endPoint x: 272, endPoint y: 33, distance: 120.4
click at [387, 69] on link "Ctrl C Copiar" at bounding box center [392, 70] width 61 height 11
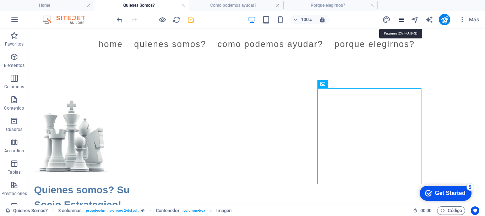
click at [399, 20] on icon "pages" at bounding box center [401, 20] width 8 height 8
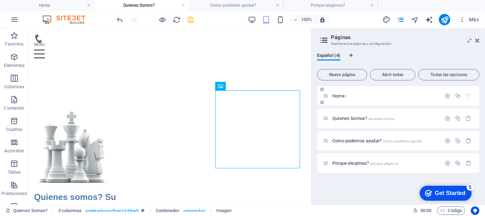
click at [338, 97] on span "Home /" at bounding box center [339, 95] width 15 height 5
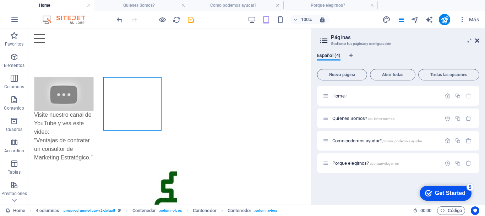
drag, startPoint x: 478, startPoint y: 40, endPoint x: 427, endPoint y: 31, distance: 51.6
click at [478, 40] on icon at bounding box center [477, 41] width 4 height 6
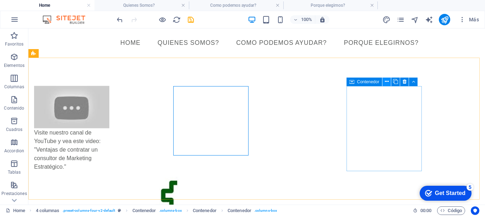
click at [387, 82] on icon at bounding box center [387, 81] width 4 height 7
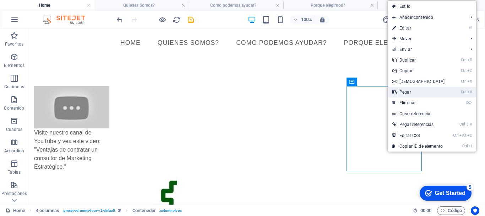
click at [404, 91] on link "Ctrl V Pegar" at bounding box center [418, 92] width 61 height 11
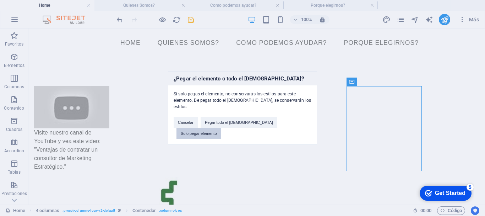
click at [221, 128] on button "Solo pegar elemento" at bounding box center [198, 133] width 45 height 11
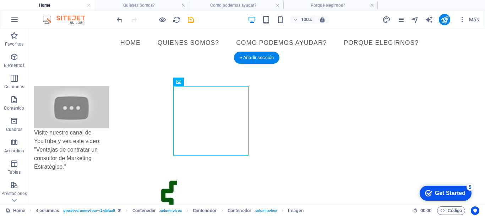
drag, startPoint x: 281, startPoint y: 92, endPoint x: 376, endPoint y: 90, distance: 95.2
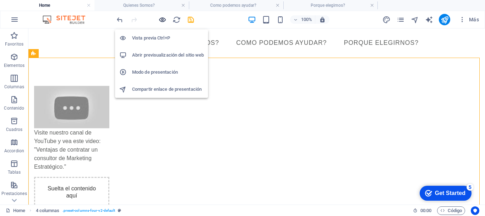
click at [163, 19] on icon "button" at bounding box center [162, 20] width 8 height 8
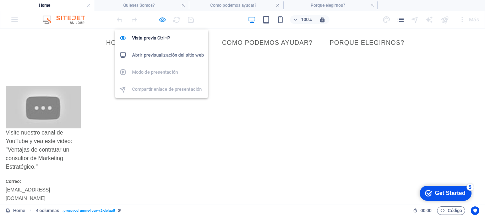
click at [164, 20] on icon "button" at bounding box center [162, 20] width 8 height 8
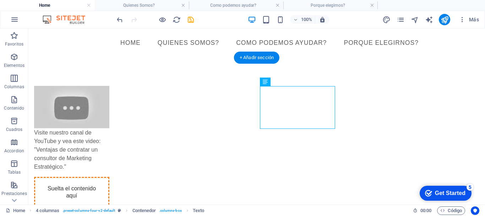
drag, startPoint x: 314, startPoint y: 111, endPoint x: 225, endPoint y: 91, distance: 90.5
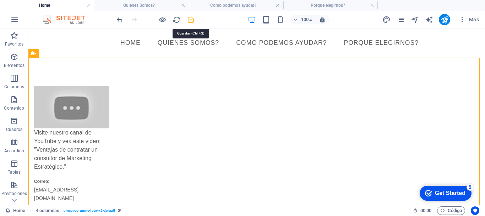
click at [190, 22] on icon "save" at bounding box center [191, 20] width 8 height 8
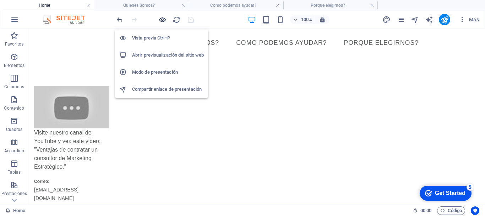
click at [163, 20] on icon "button" at bounding box center [162, 20] width 8 height 8
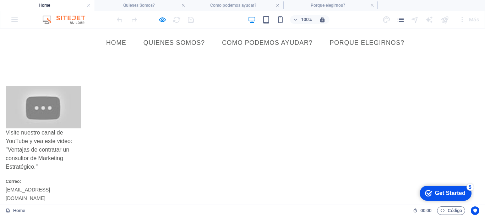
click at [159, 44] on link "Quienes Somos?" at bounding box center [174, 43] width 73 height 18
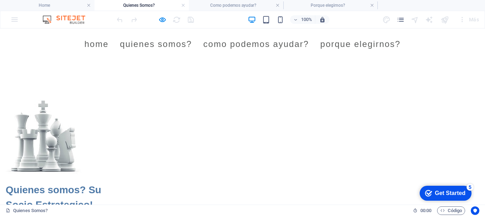
click at [225, 44] on link "Como podemos ayudar?" at bounding box center [255, 44] width 105 height 20
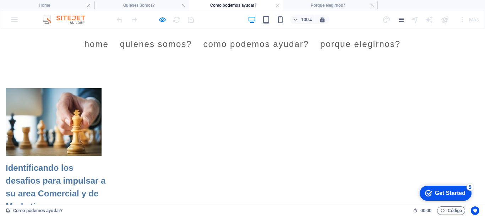
click at [329, 42] on link "Porque elegirnos?" at bounding box center [360, 44] width 80 height 20
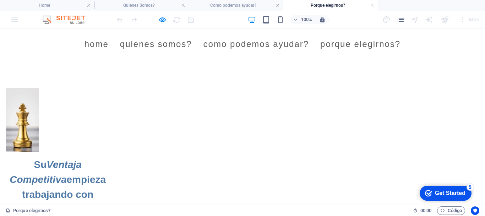
click at [88, 46] on link "Home" at bounding box center [97, 44] width 24 height 20
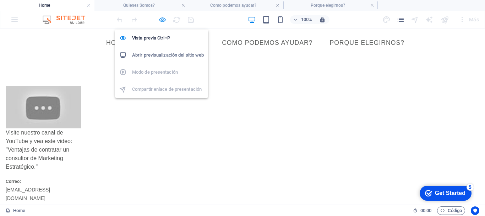
click at [162, 20] on icon "button" at bounding box center [162, 20] width 8 height 8
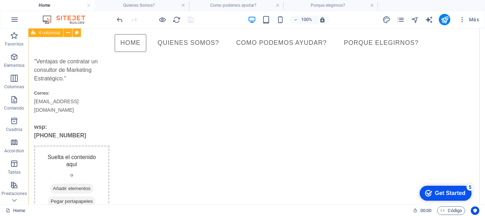
scroll to position [36, 0]
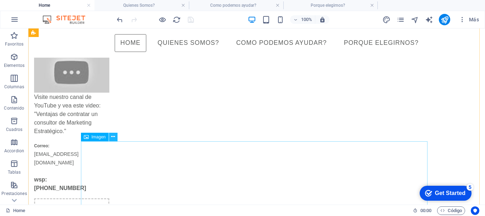
click at [113, 137] on icon at bounding box center [113, 136] width 4 height 7
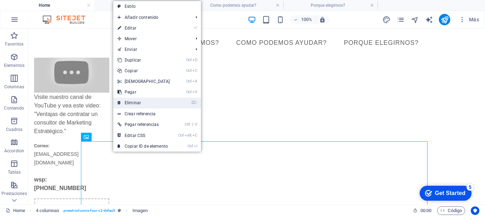
drag, startPoint x: 138, startPoint y: 102, endPoint x: 423, endPoint y: 108, distance: 284.1
click at [138, 102] on link "⌦ Eliminar" at bounding box center [143, 102] width 61 height 11
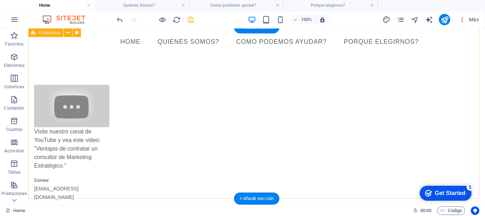
scroll to position [0, 0]
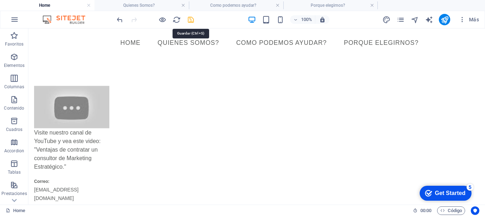
drag, startPoint x: 189, startPoint y: 22, endPoint x: 432, endPoint y: 80, distance: 250.1
click at [189, 22] on icon "save" at bounding box center [191, 20] width 8 height 8
